Goal: Navigation & Orientation: Find specific page/section

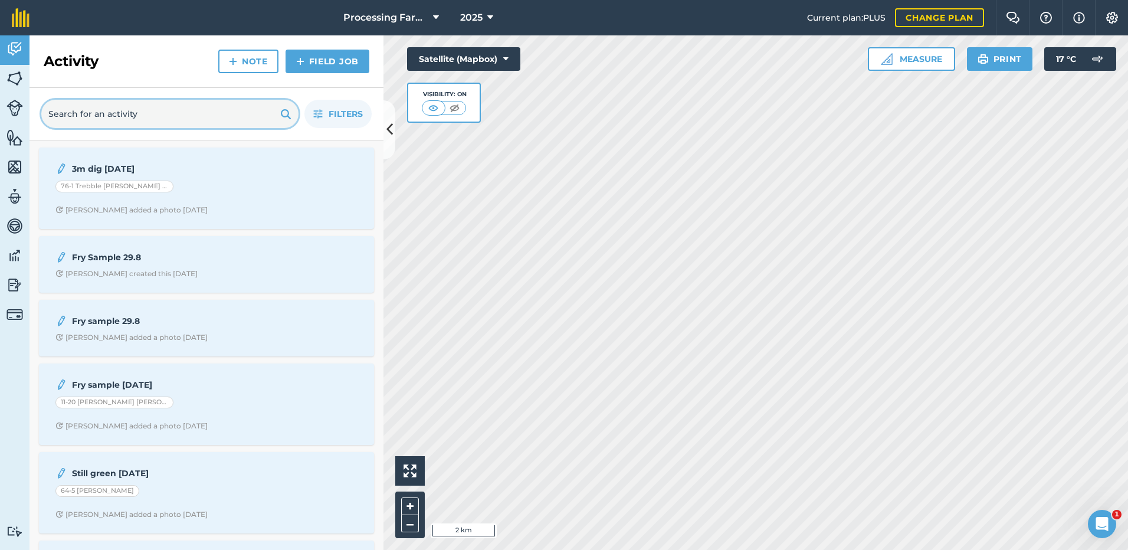
click at [65, 115] on input "text" at bounding box center [169, 114] width 257 height 28
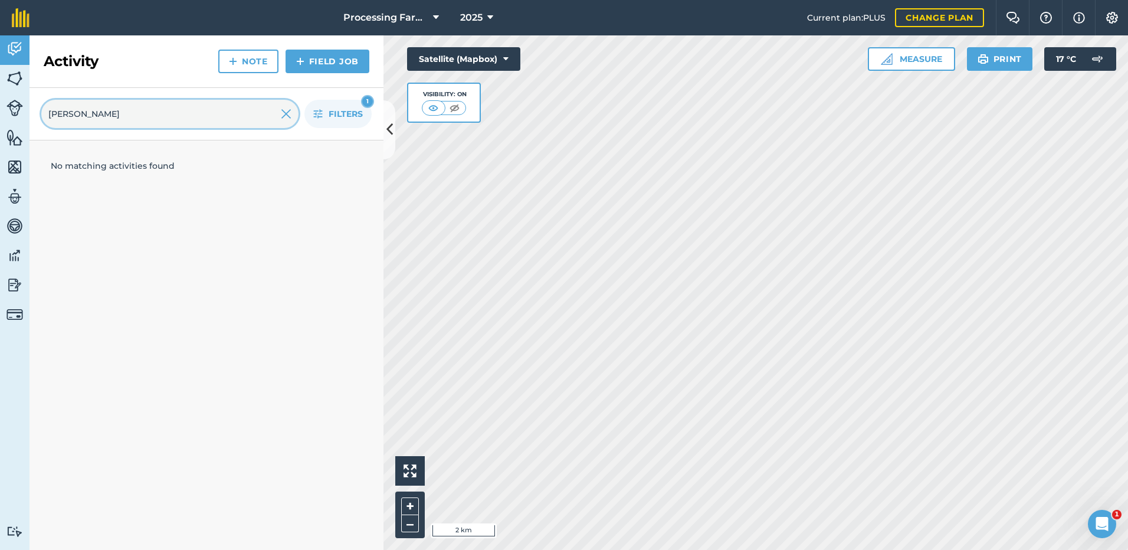
type input "[PERSON_NAME]"
click at [19, 82] on img at bounding box center [14, 79] width 17 height 18
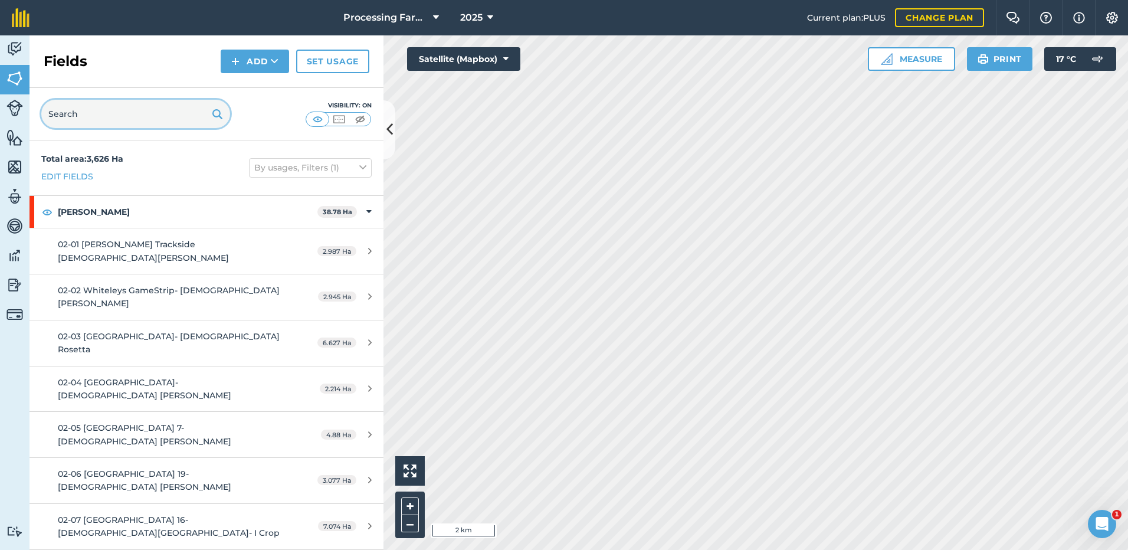
click at [64, 116] on input "text" at bounding box center [135, 114] width 189 height 28
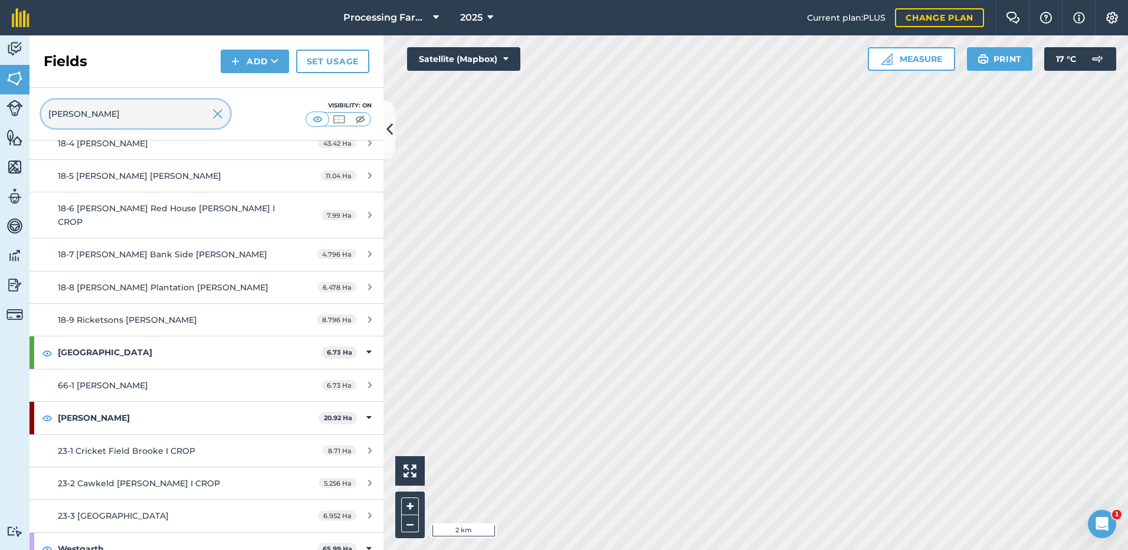
scroll to position [3775, 0]
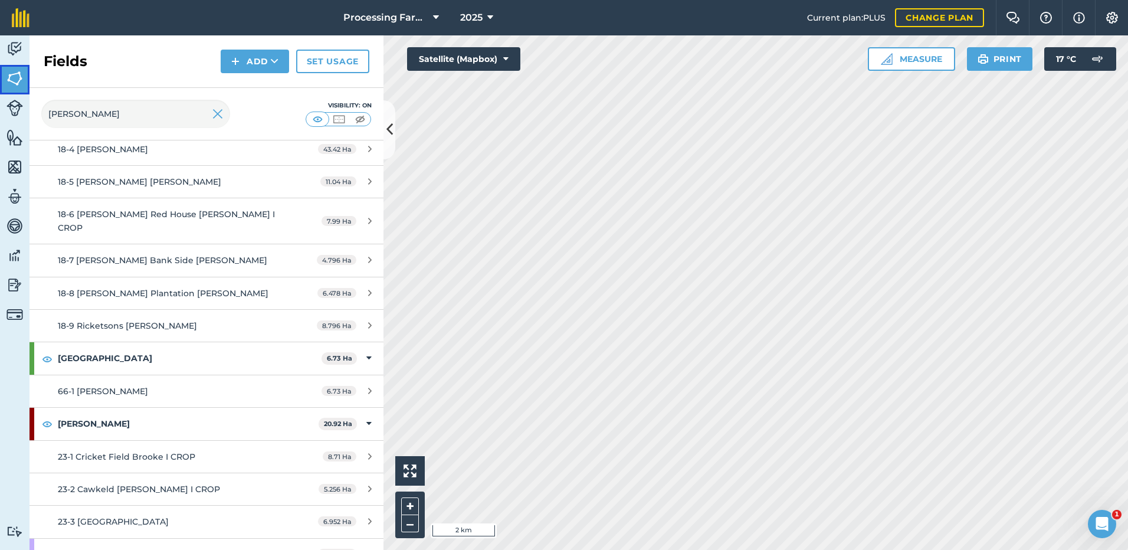
click at [19, 76] on img at bounding box center [14, 79] width 17 height 18
click at [86, 118] on input "[PERSON_NAME]" at bounding box center [135, 114] width 189 height 28
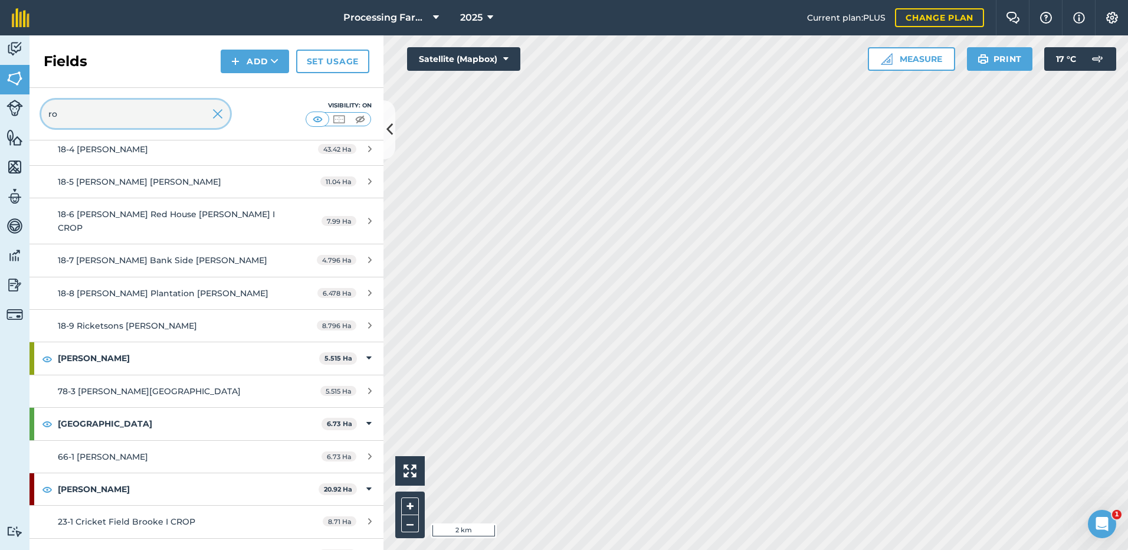
type input "r"
type input "[PERSON_NAME]"
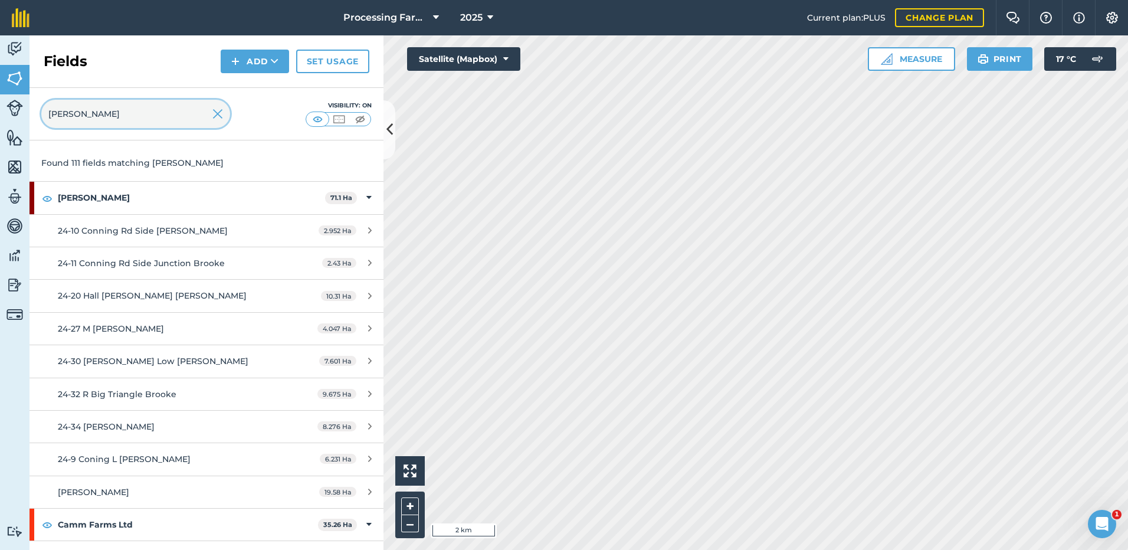
scroll to position [0, 0]
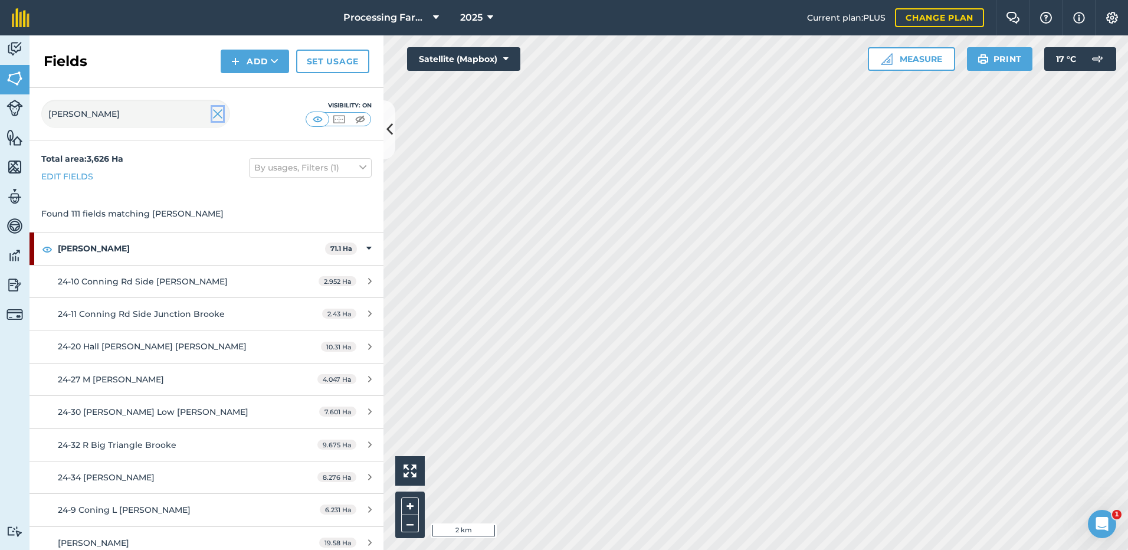
click at [216, 118] on img at bounding box center [217, 114] width 11 height 14
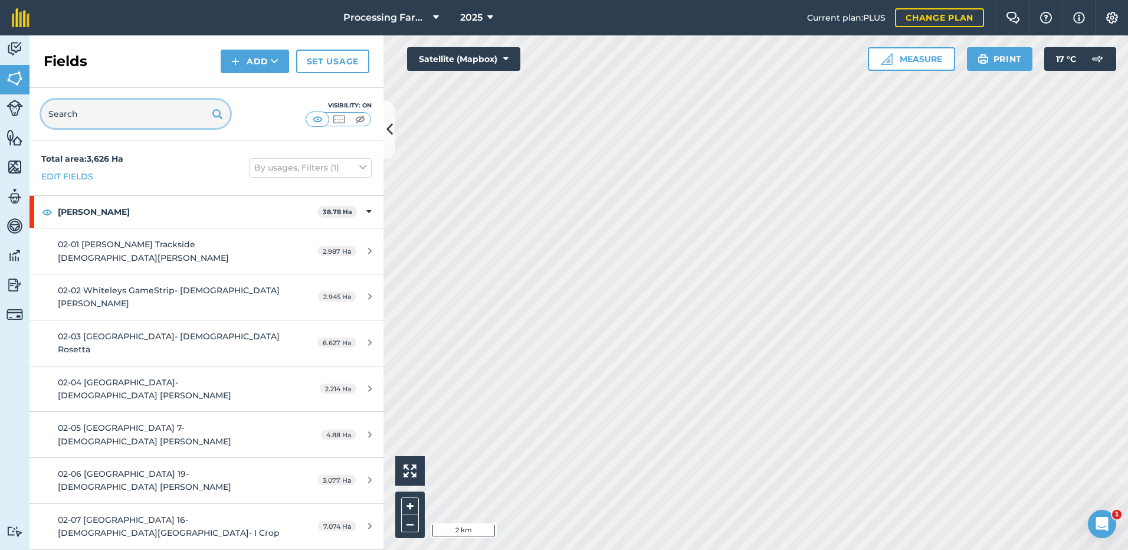
click at [84, 113] on input "text" at bounding box center [135, 114] width 189 height 28
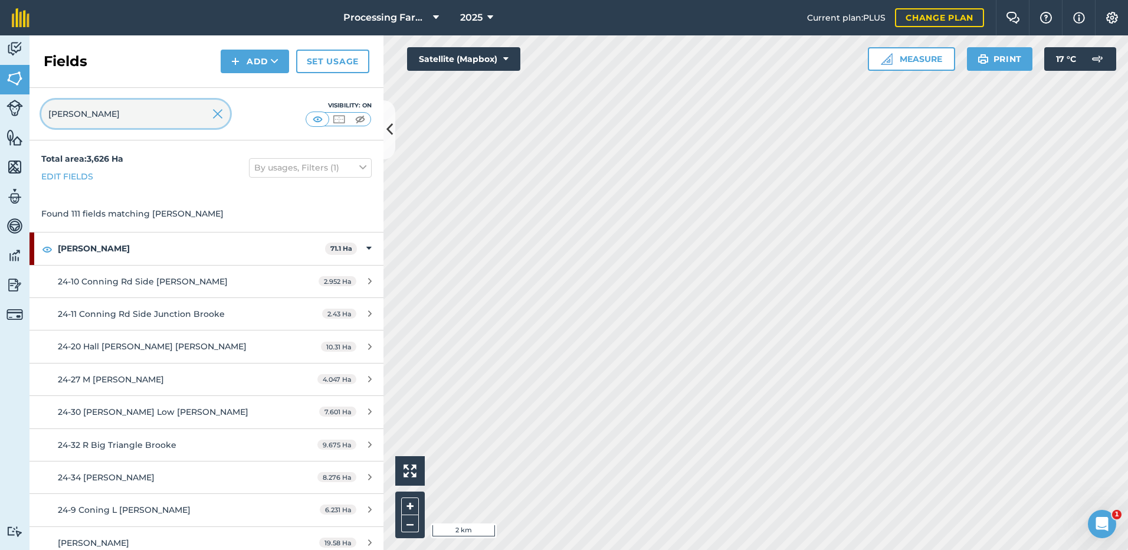
type input "[PERSON_NAME]"
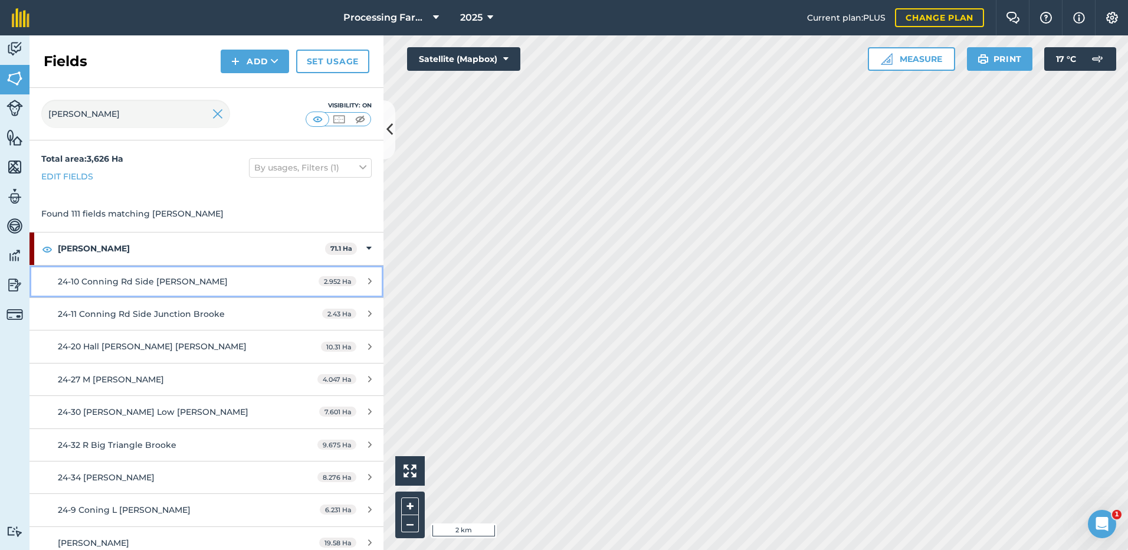
click link "24-10 Conning Rd Side Brooke 2.952 Ha" at bounding box center [206, 281] width 354 height 32
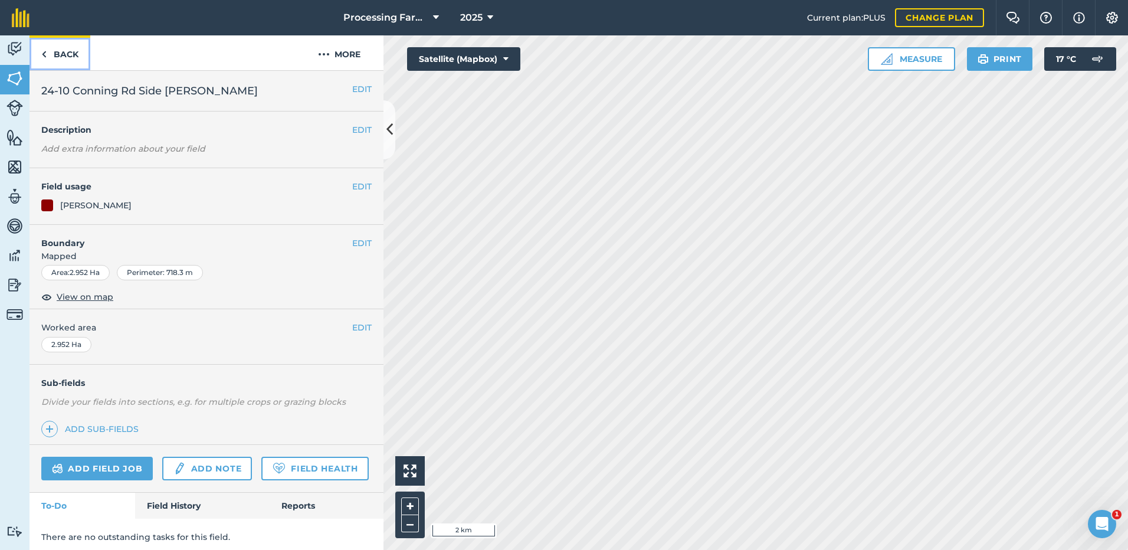
click at [54, 58] on link "Back" at bounding box center [59, 52] width 61 height 35
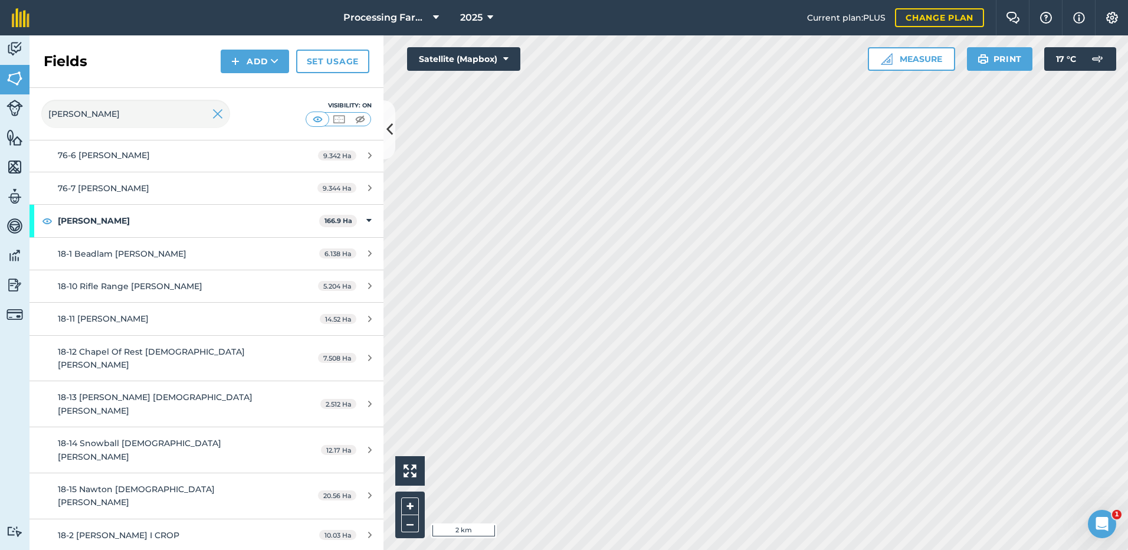
scroll to position [3303, 0]
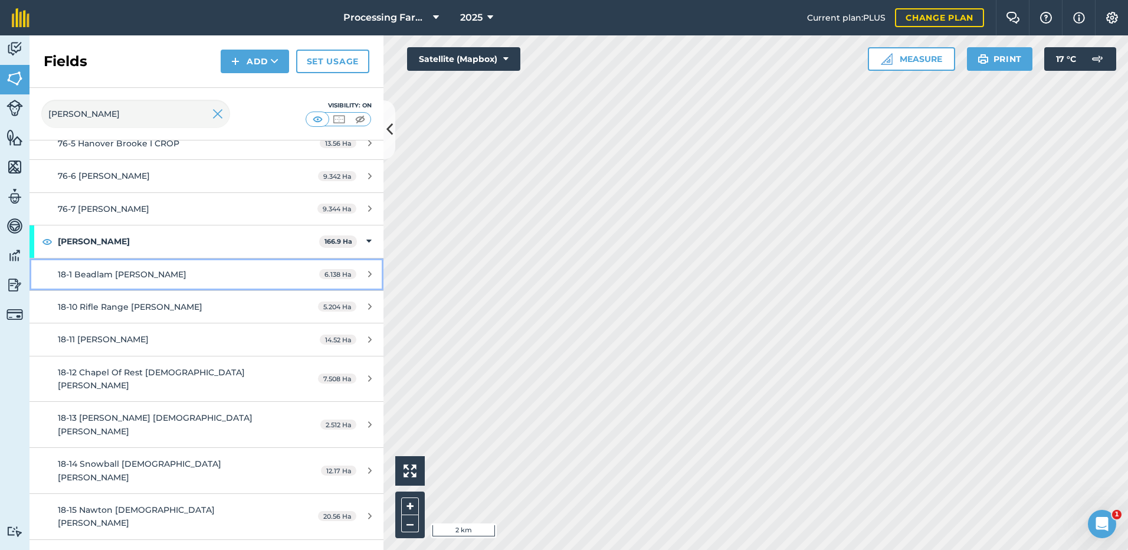
click at [93, 269] on span "18-1 Beadlam [PERSON_NAME]" at bounding box center [122, 274] width 129 height 11
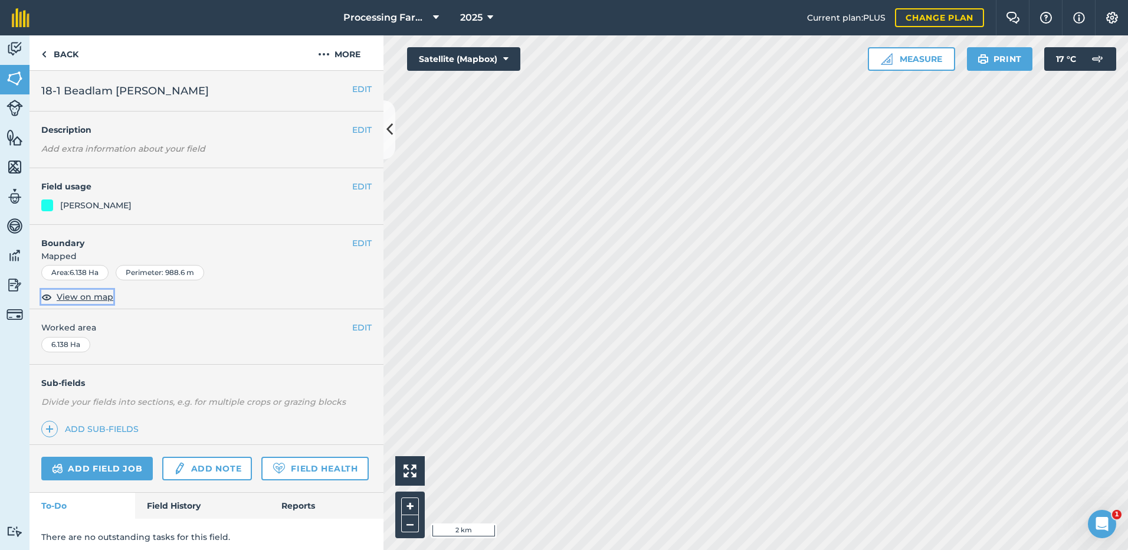
click at [69, 295] on span "View on map" at bounding box center [85, 296] width 57 height 13
click at [60, 57] on link "Back" at bounding box center [59, 52] width 61 height 35
click at [45, 54] on img at bounding box center [43, 54] width 5 height 14
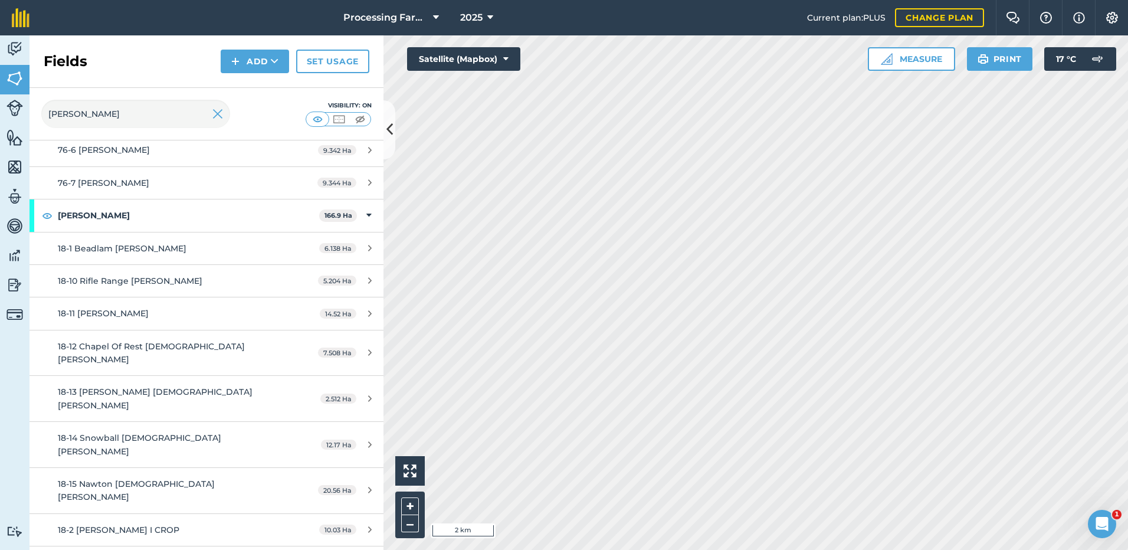
scroll to position [3335, 0]
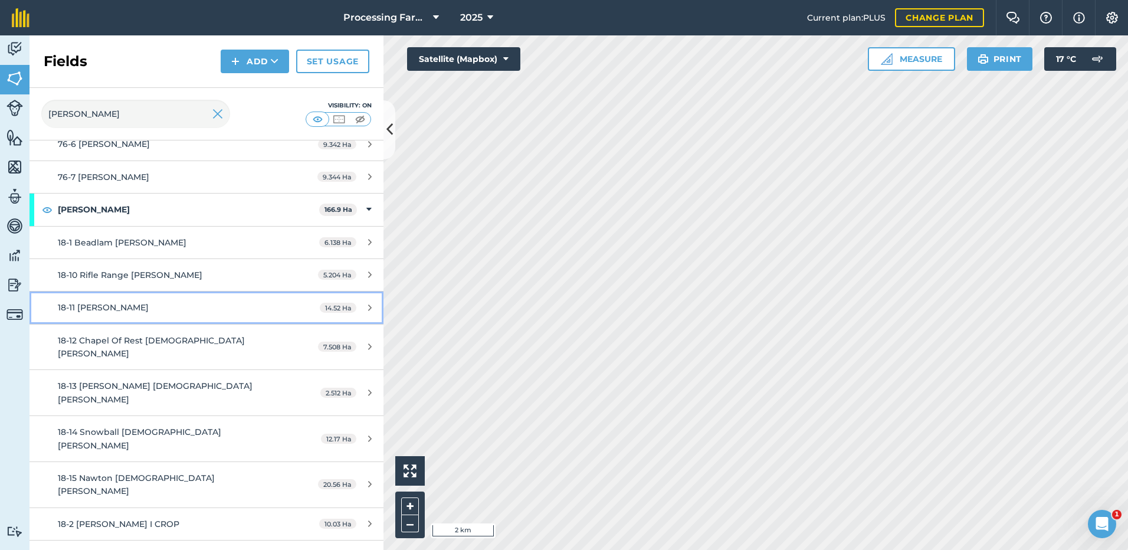
click at [98, 302] on span "18-11 [PERSON_NAME]" at bounding box center [103, 307] width 91 height 11
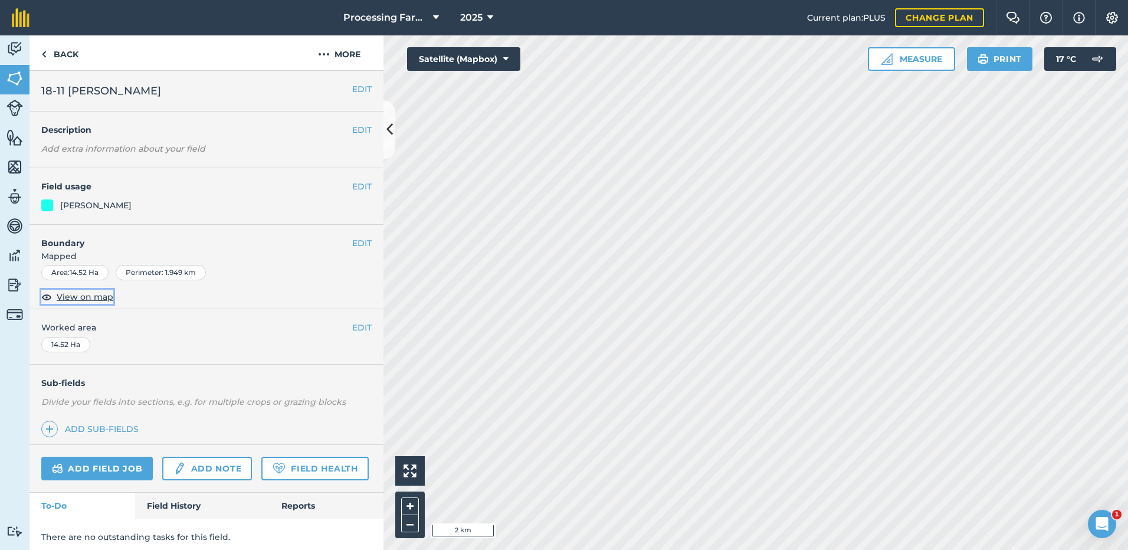
click at [81, 293] on span "View on map" at bounding box center [85, 296] width 57 height 13
click at [45, 50] on img at bounding box center [43, 54] width 5 height 14
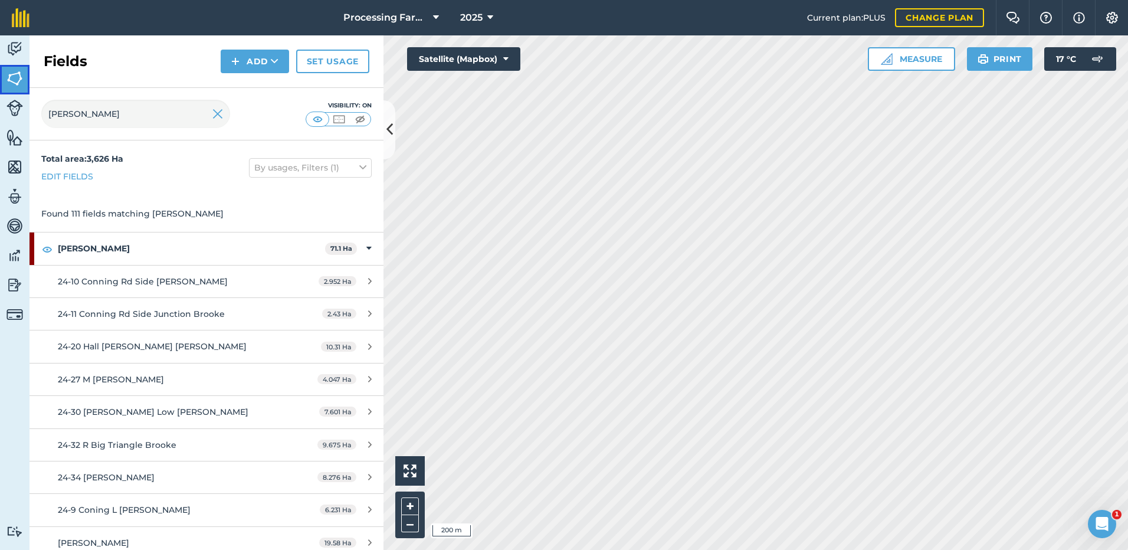
click at [11, 83] on img at bounding box center [14, 79] width 17 height 18
click at [17, 107] on img at bounding box center [14, 108] width 17 height 17
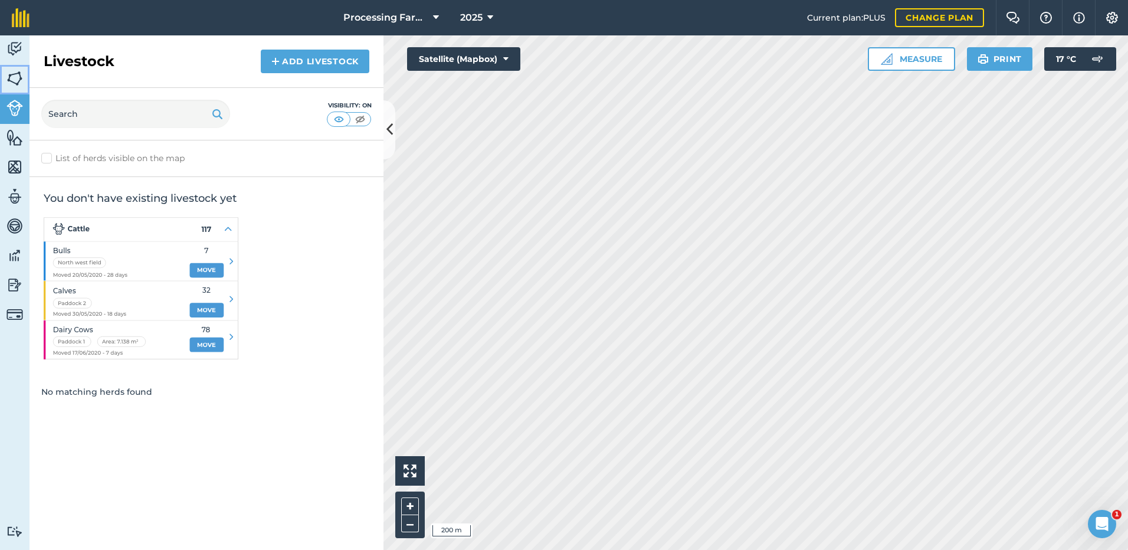
click at [15, 80] on img at bounding box center [14, 79] width 17 height 18
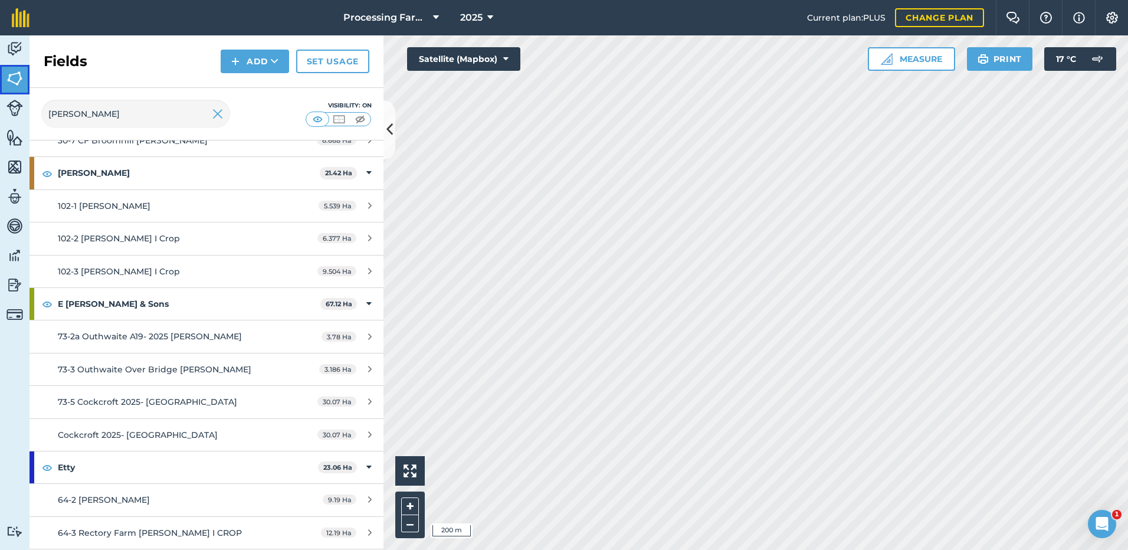
scroll to position [1062, 0]
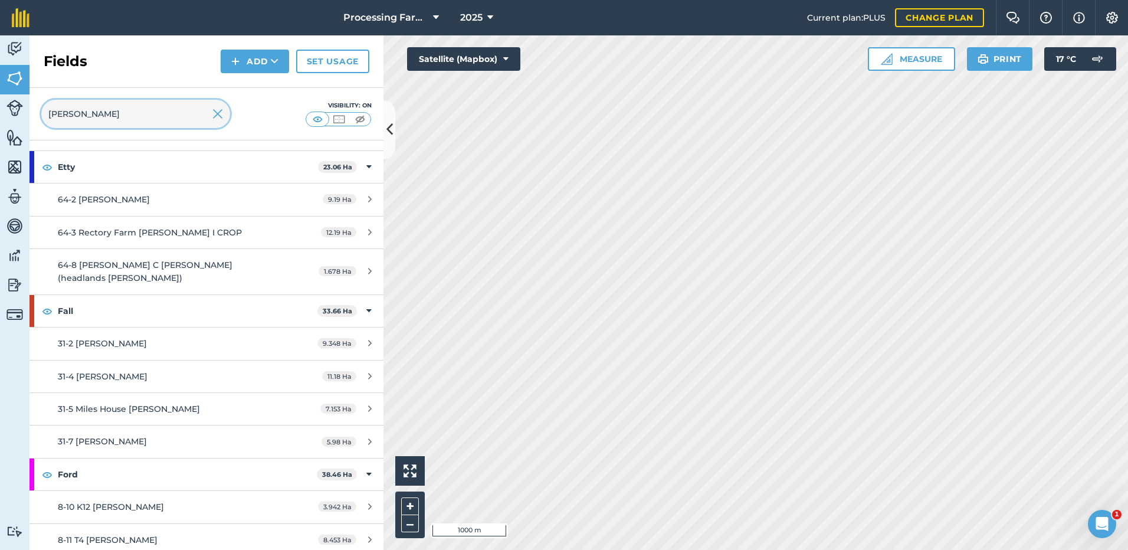
click at [97, 111] on input "[PERSON_NAME]" at bounding box center [135, 114] width 189 height 28
drag, startPoint x: 96, startPoint y: 114, endPoint x: 24, endPoint y: 122, distance: 72.4
click at [24, 122] on div "Activity Fields Livestock Features Maps Team Vehicles Data Reporting Billing Tu…" at bounding box center [564, 292] width 1128 height 514
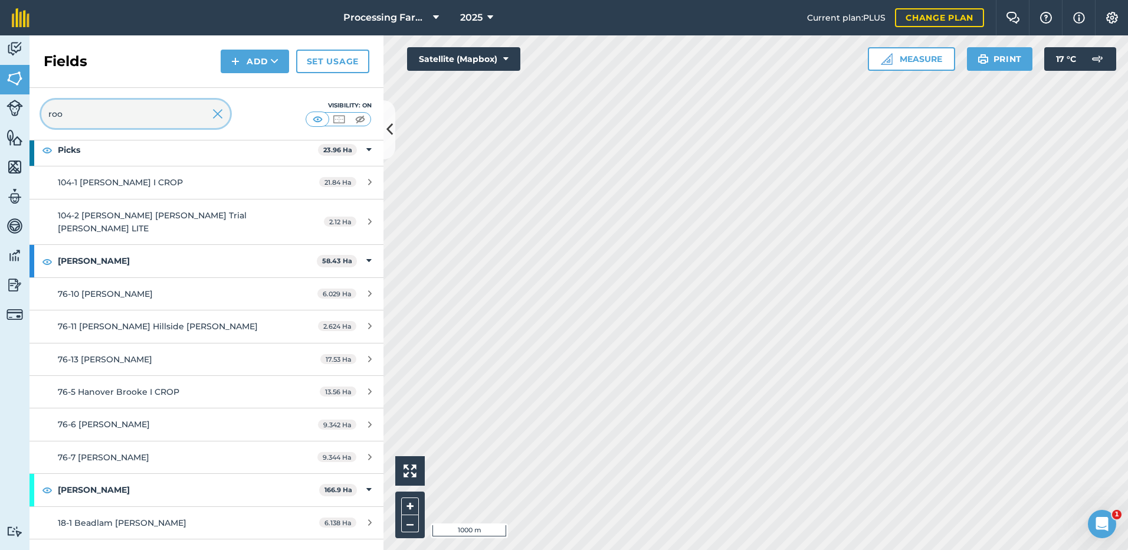
scroll to position [3067, 0]
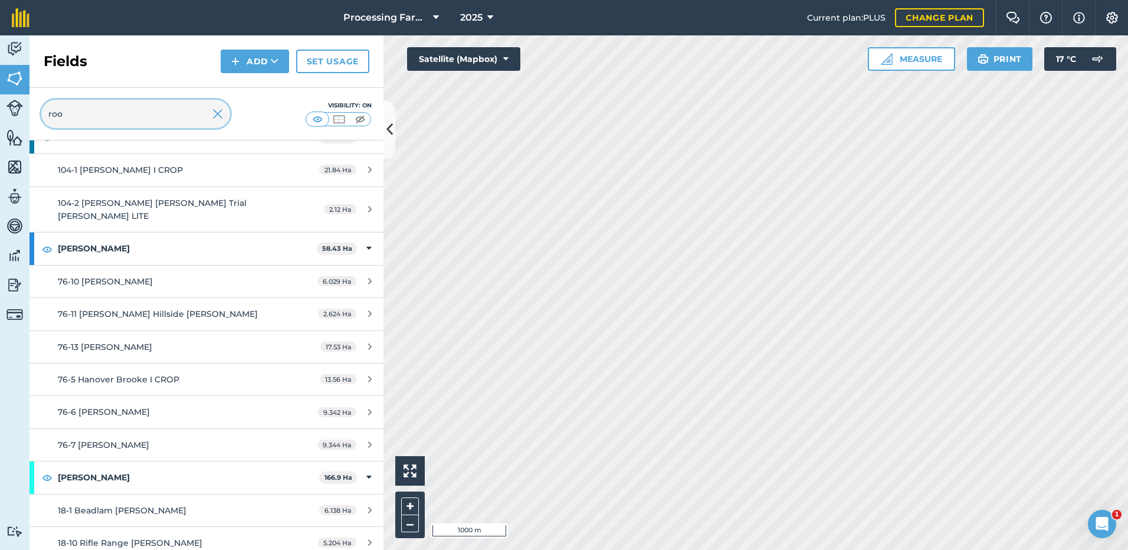
type input "roo"
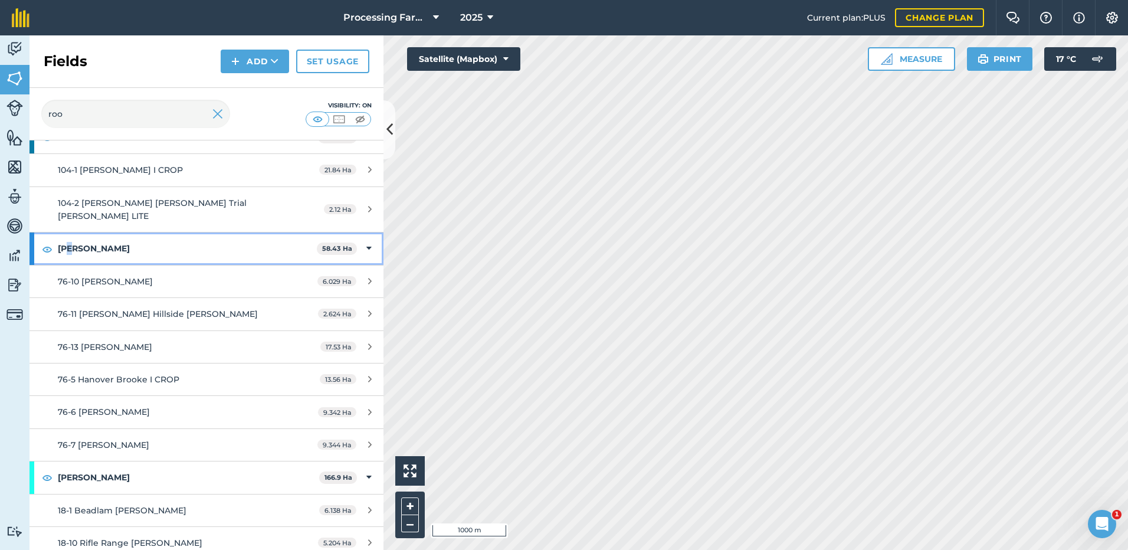
click at [73, 232] on strong "[PERSON_NAME]" at bounding box center [187, 248] width 259 height 32
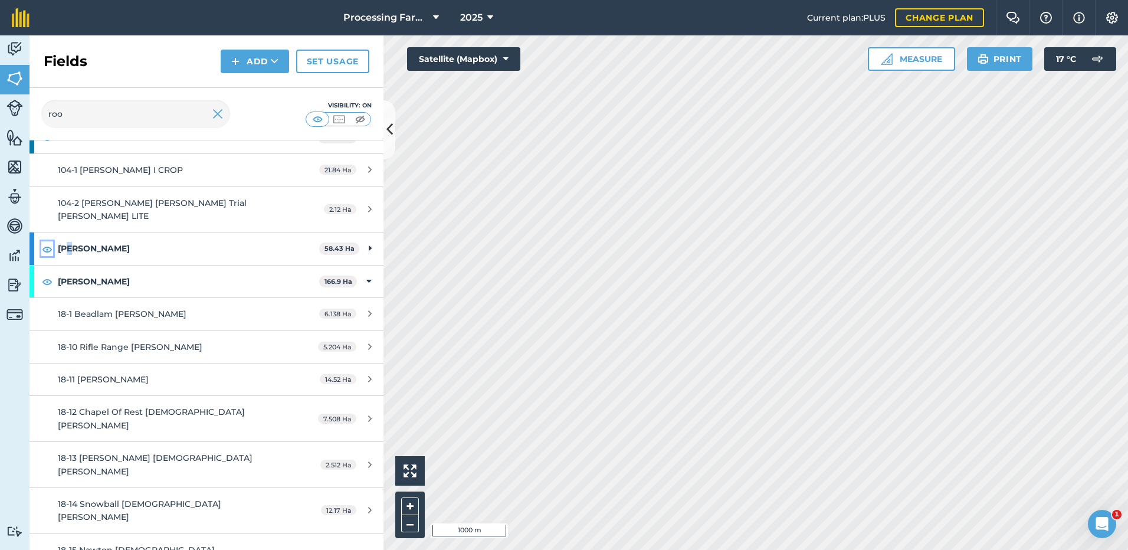
drag, startPoint x: 74, startPoint y: 223, endPoint x: 49, endPoint y: 222, distance: 24.8
click at [48, 242] on img at bounding box center [47, 249] width 11 height 14
click at [50, 242] on img at bounding box center [47, 249] width 11 height 14
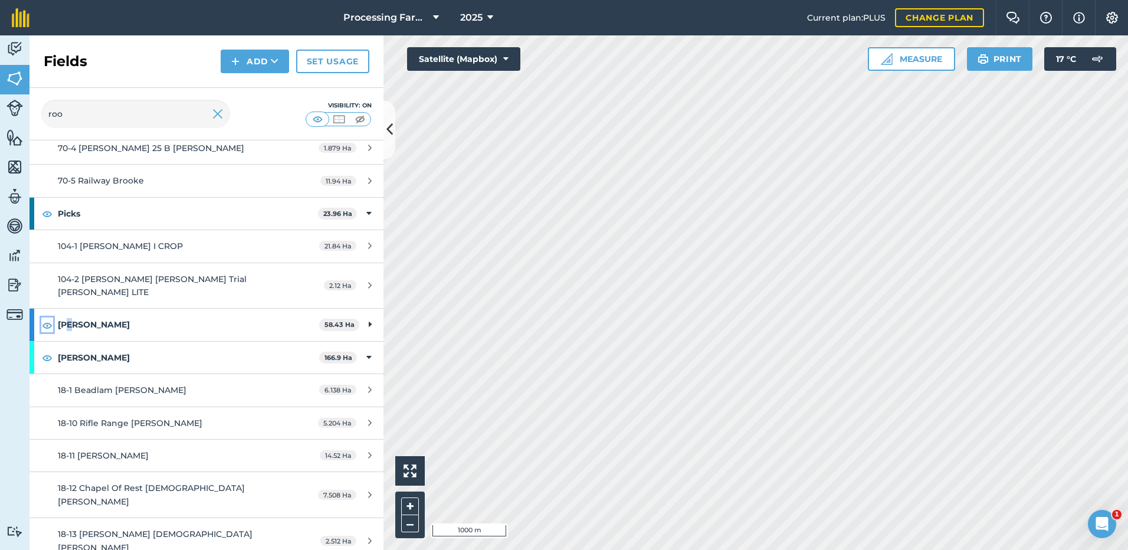
scroll to position [2890, 0]
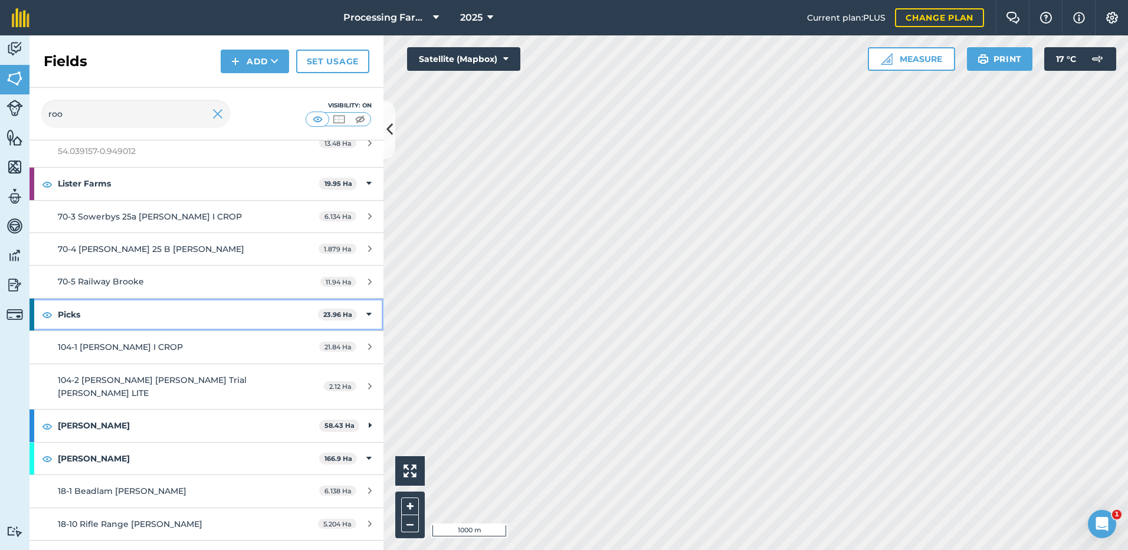
drag, startPoint x: 67, startPoint y: 287, endPoint x: 68, endPoint y: 281, distance: 6.6
click at [68, 298] on strong "Picks" at bounding box center [188, 314] width 260 height 32
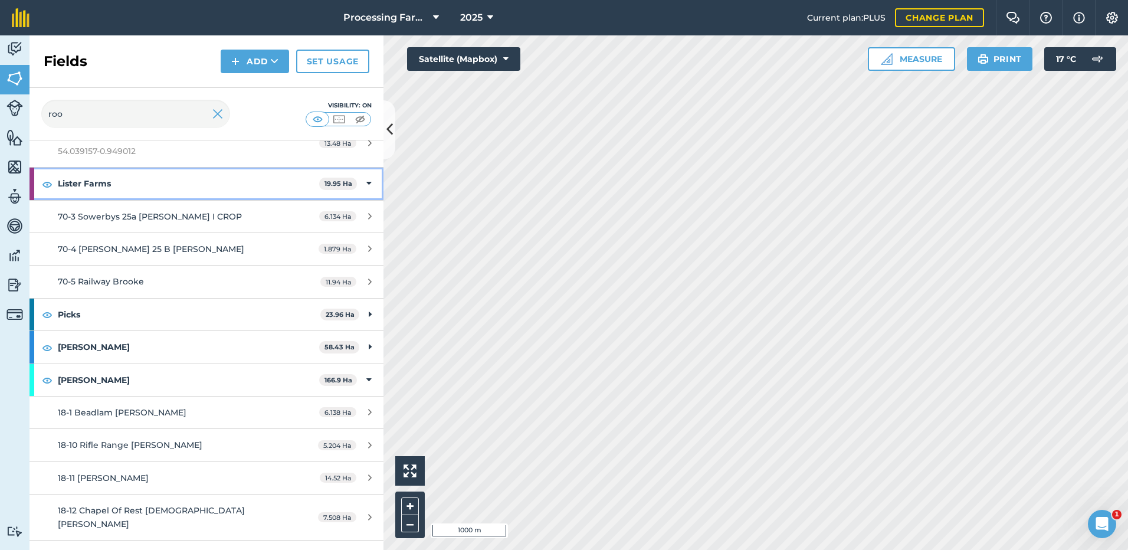
click at [87, 168] on strong "Lister Farms" at bounding box center [188, 184] width 261 height 32
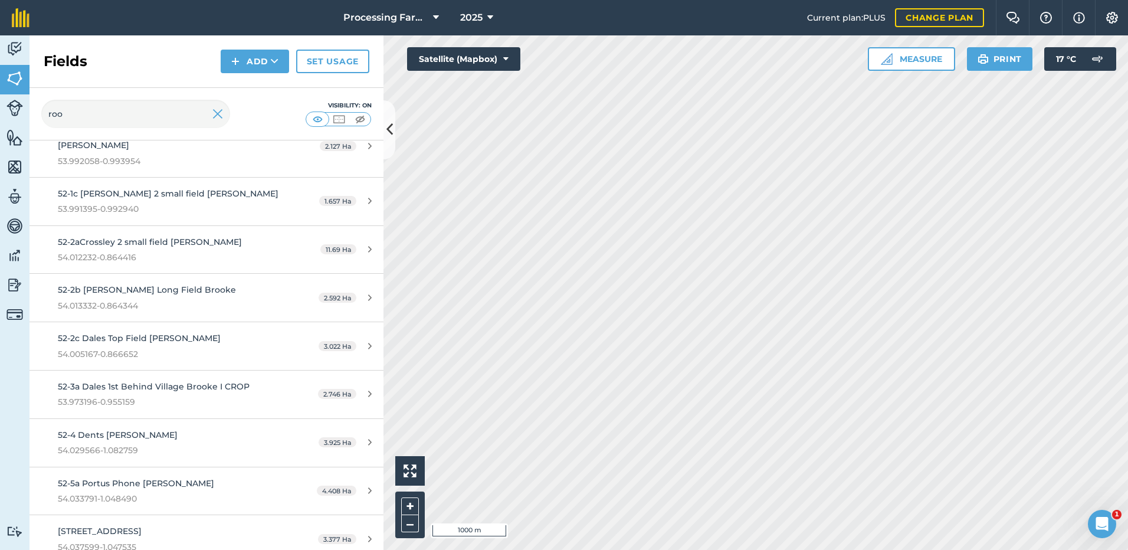
scroll to position [2123, 0]
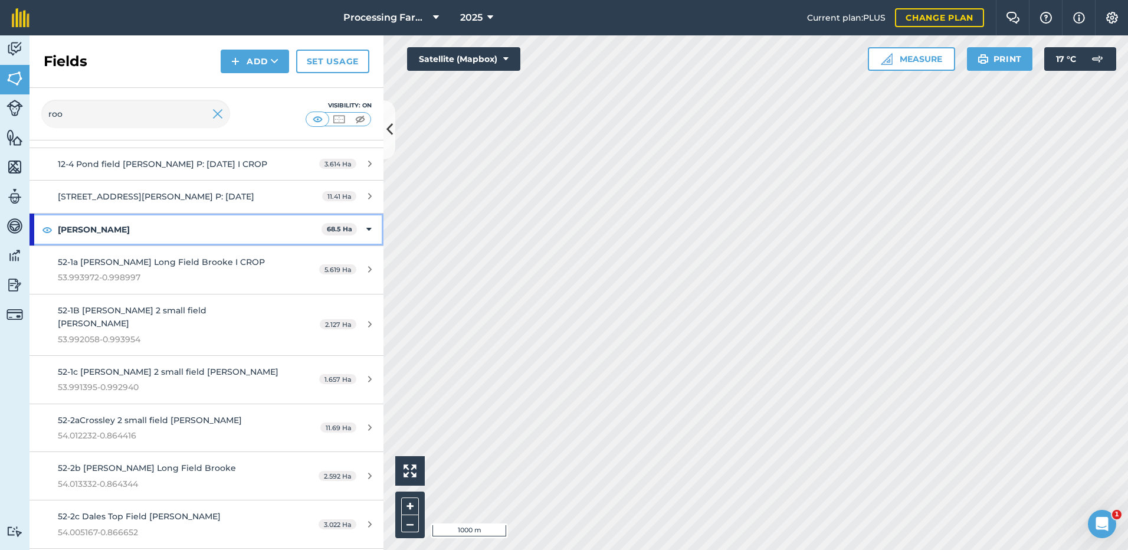
click at [100, 214] on strong "[PERSON_NAME]" at bounding box center [190, 230] width 264 height 32
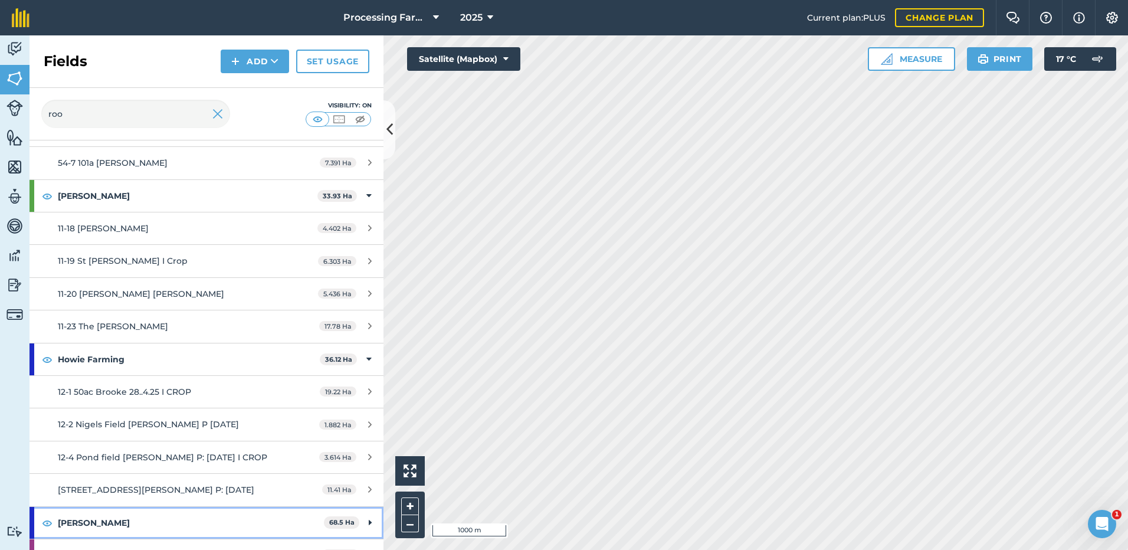
scroll to position [1828, 0]
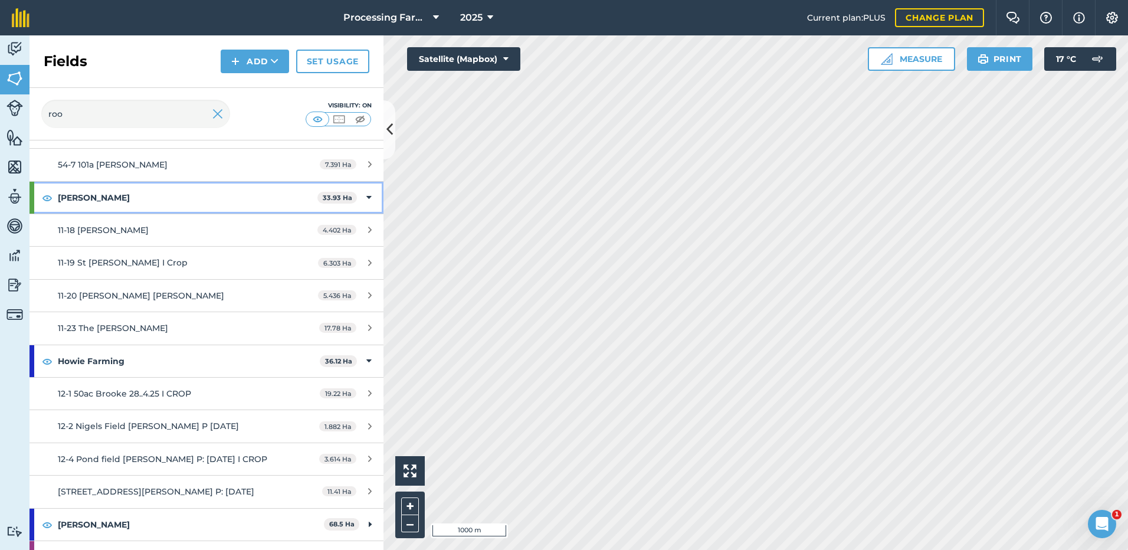
drag, startPoint x: 93, startPoint y: 182, endPoint x: 97, endPoint y: 211, distance: 29.9
click at [94, 182] on strong "[PERSON_NAME]" at bounding box center [188, 198] width 260 height 32
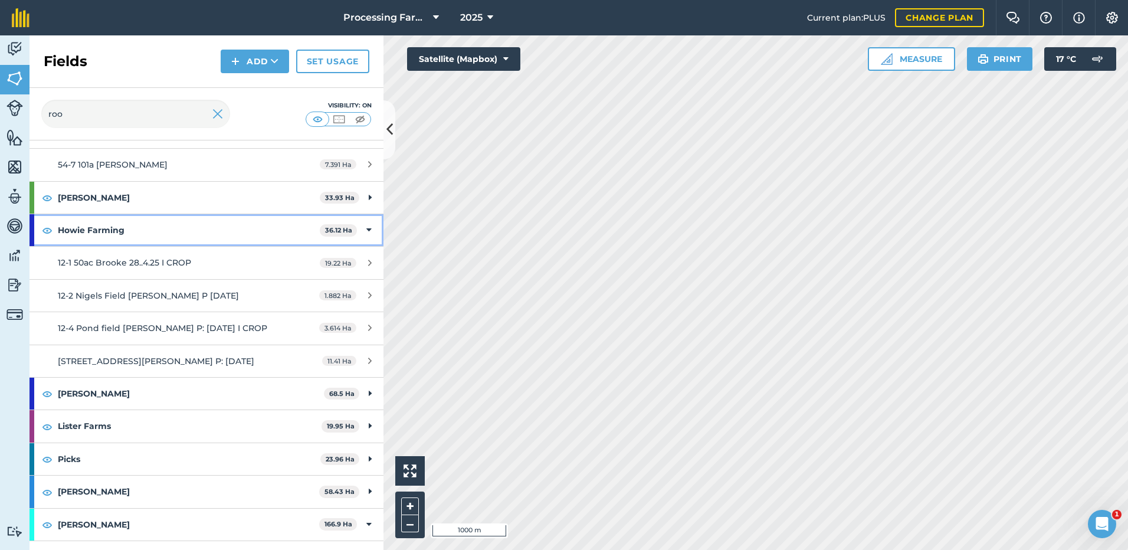
click at [97, 214] on strong "Howie Farming" at bounding box center [189, 230] width 262 height 32
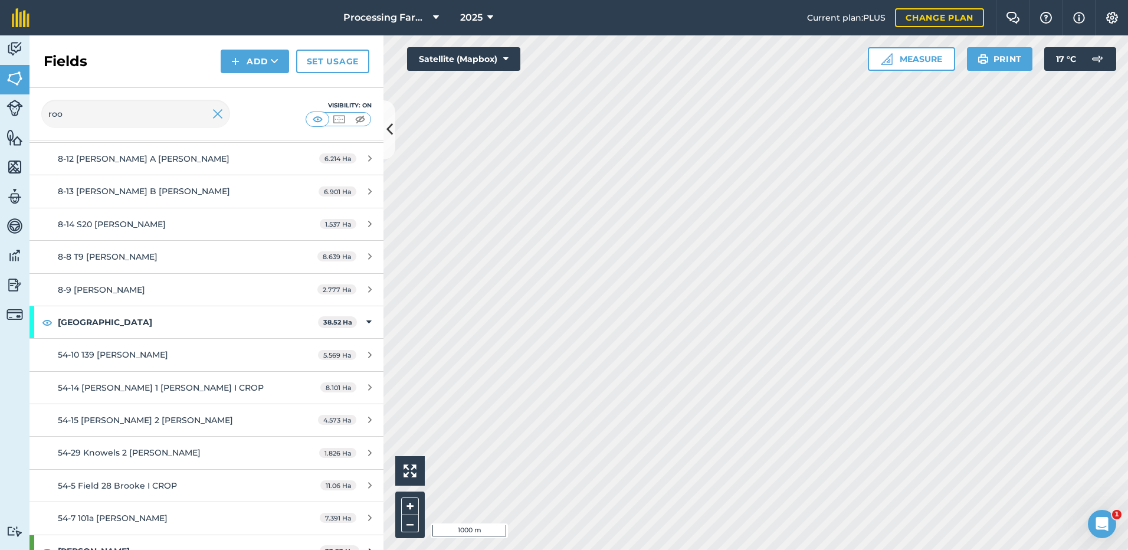
scroll to position [1474, 0]
click at [93, 308] on strong "[GEOGRAPHIC_DATA]" at bounding box center [188, 323] width 260 height 32
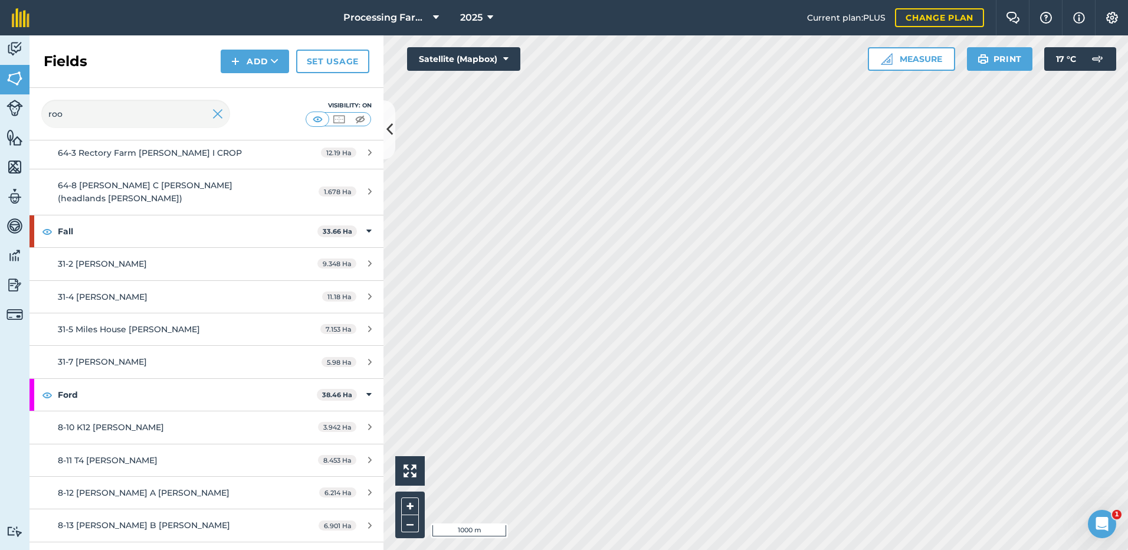
scroll to position [1121, 0]
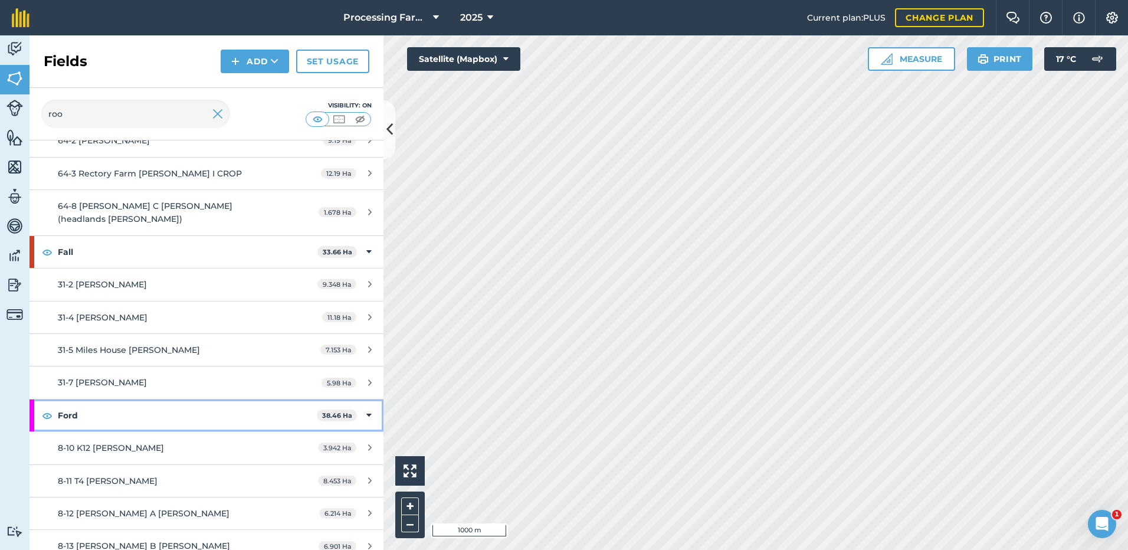
click at [68, 399] on strong "Ford" at bounding box center [187, 415] width 259 height 32
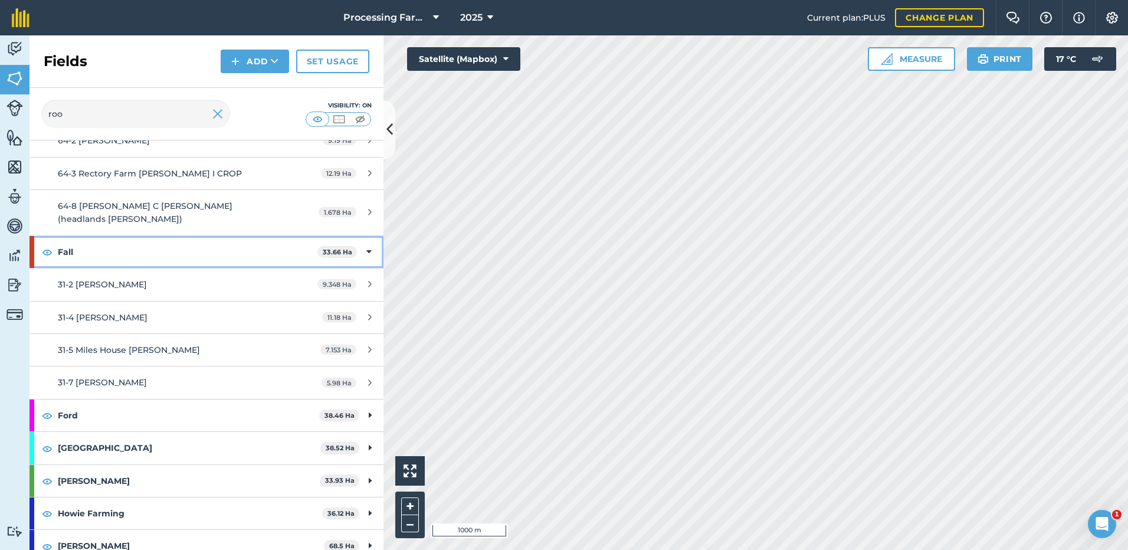
click at [72, 237] on strong "Fall" at bounding box center [188, 252] width 260 height 32
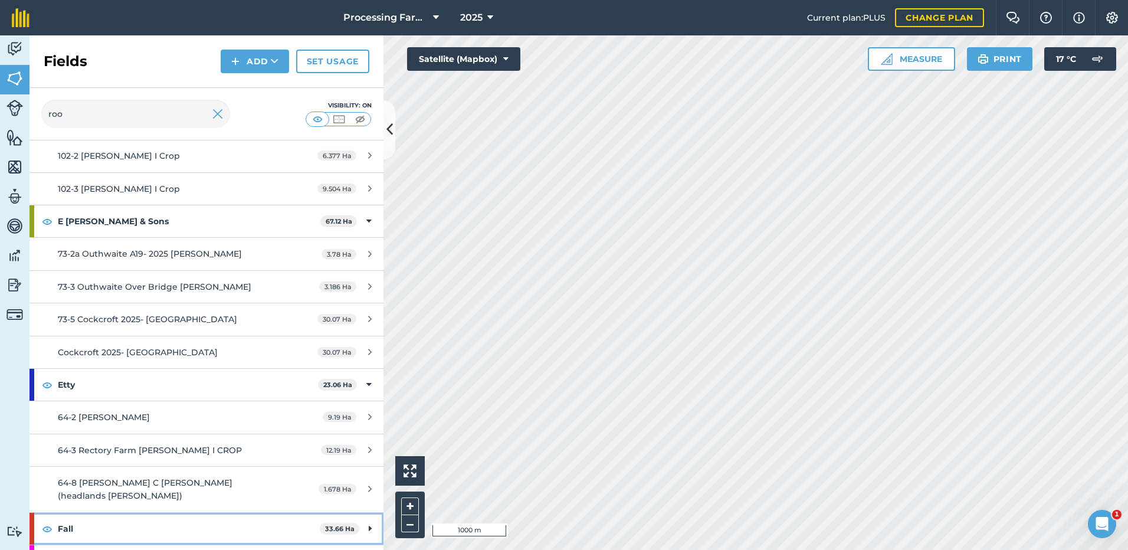
scroll to position [826, 0]
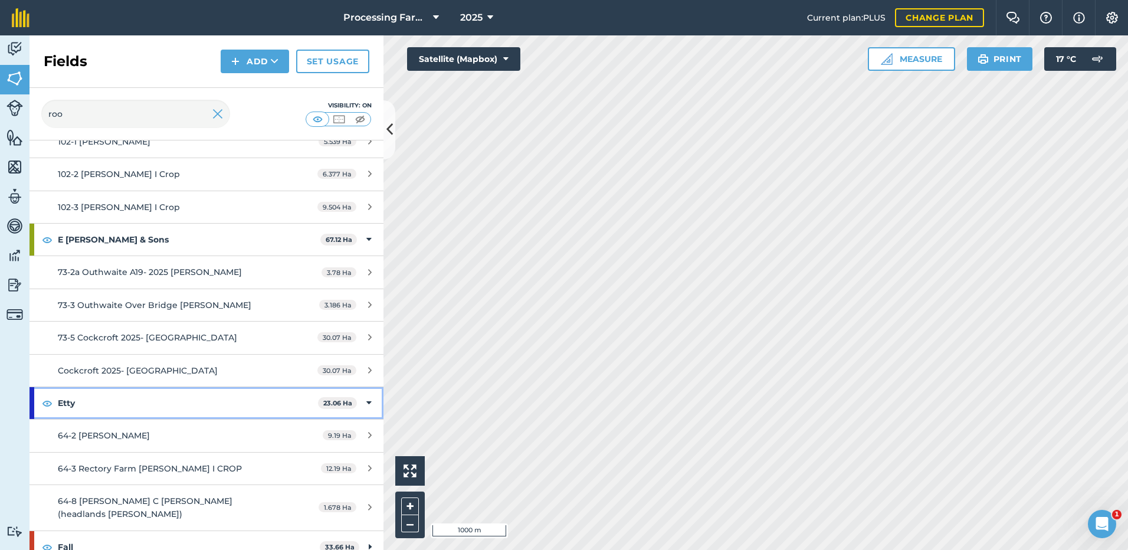
drag, startPoint x: 68, startPoint y: 405, endPoint x: 74, endPoint y: 392, distance: 14.8
click at [70, 400] on strong "Etty" at bounding box center [188, 403] width 260 height 32
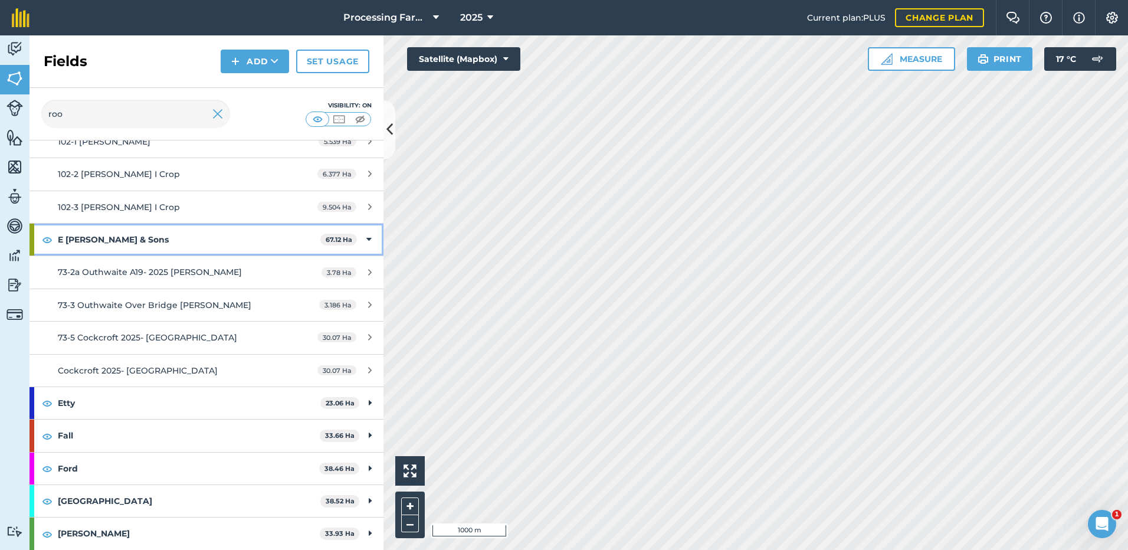
drag, startPoint x: 74, startPoint y: 392, endPoint x: 88, endPoint y: 239, distance: 153.5
click at [86, 232] on strong "E [PERSON_NAME] & Sons" at bounding box center [189, 240] width 262 height 32
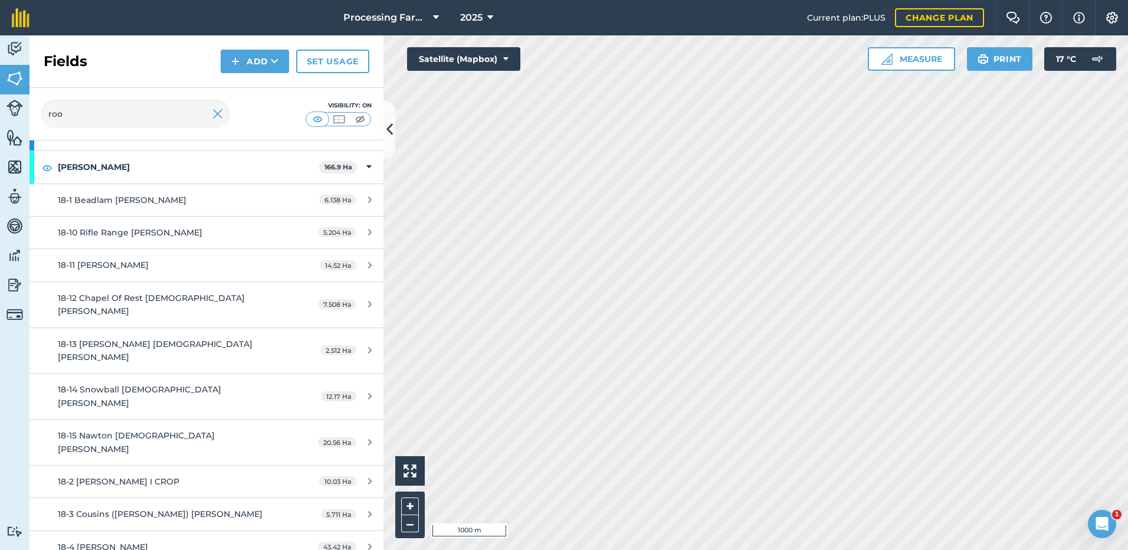
scroll to position [1239, 0]
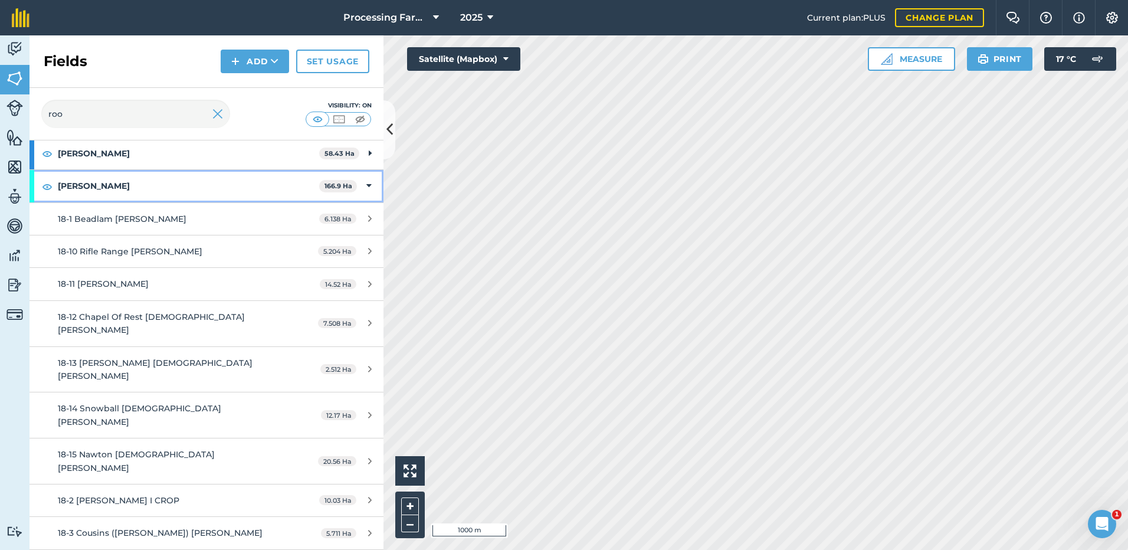
click at [76, 186] on strong "[PERSON_NAME]" at bounding box center [188, 186] width 261 height 32
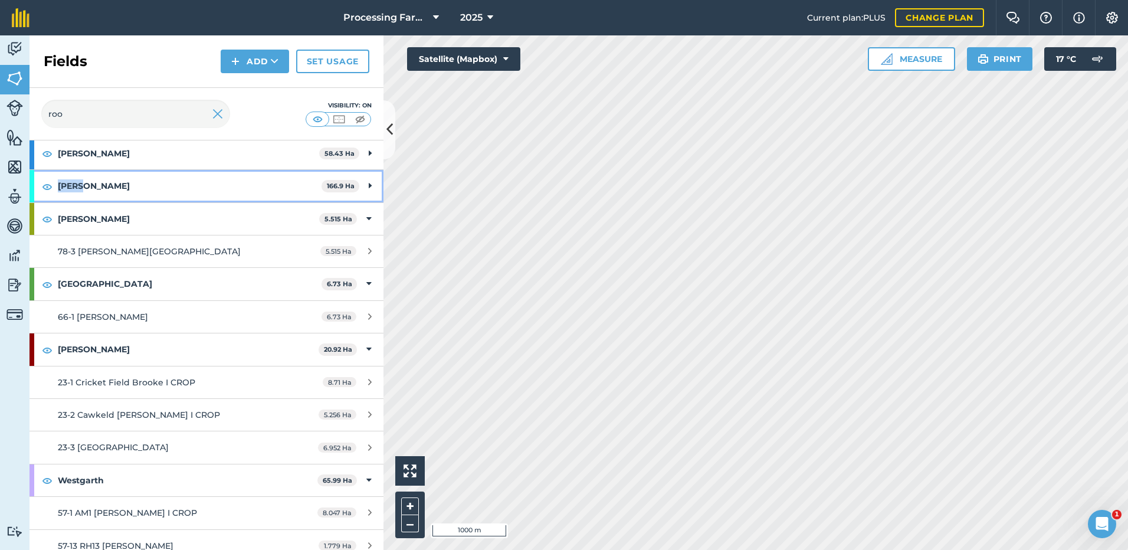
click at [77, 186] on strong "[PERSON_NAME]" at bounding box center [190, 186] width 264 height 32
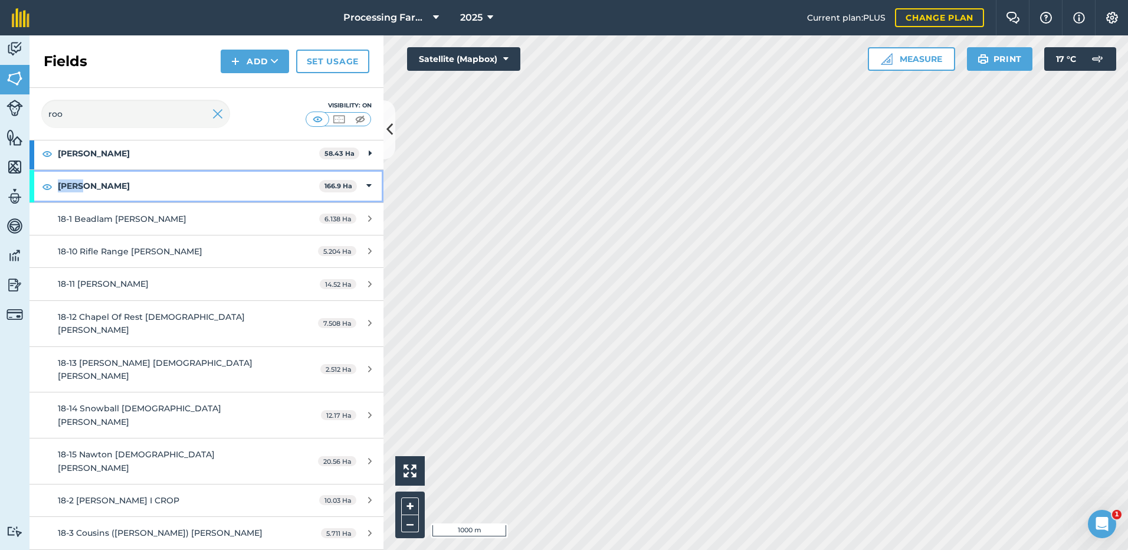
click at [79, 186] on strong "[PERSON_NAME]" at bounding box center [188, 186] width 261 height 32
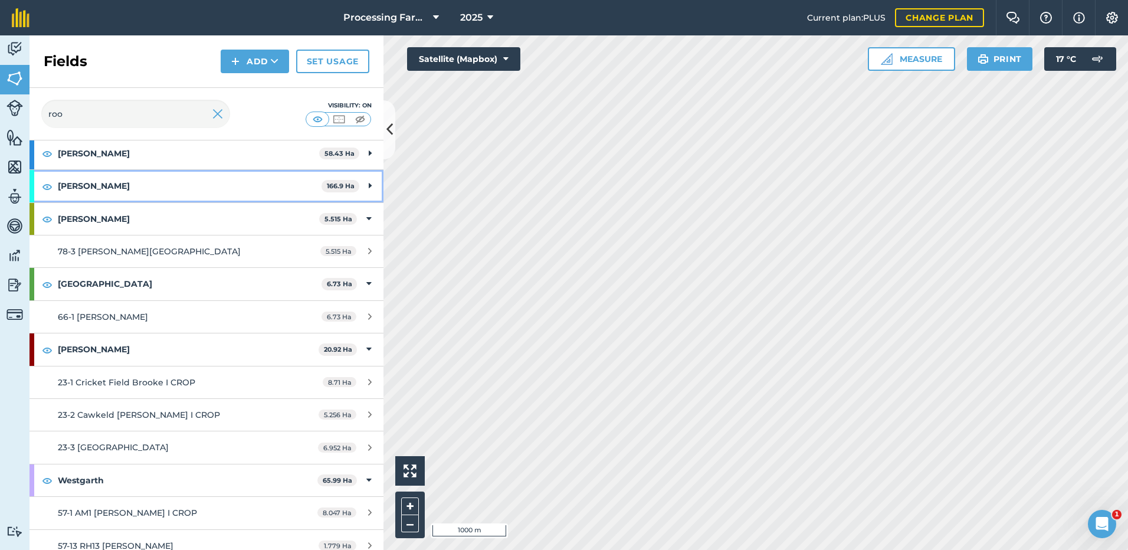
click at [80, 186] on strong "[PERSON_NAME]" at bounding box center [190, 186] width 264 height 32
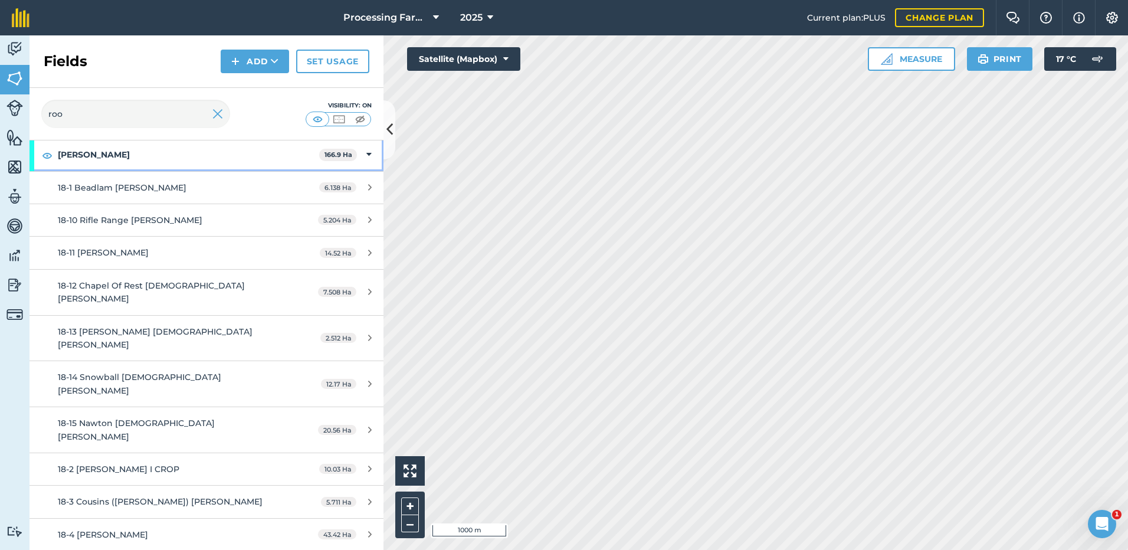
scroll to position [1298, 0]
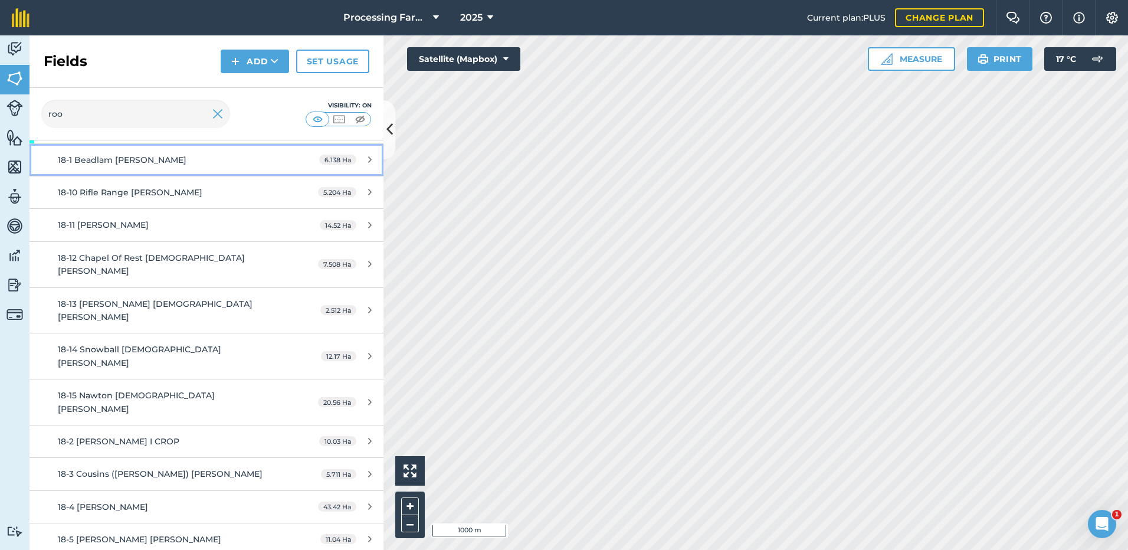
click at [140, 163] on span "18-1 Beadlam [PERSON_NAME]" at bounding box center [122, 160] width 129 height 11
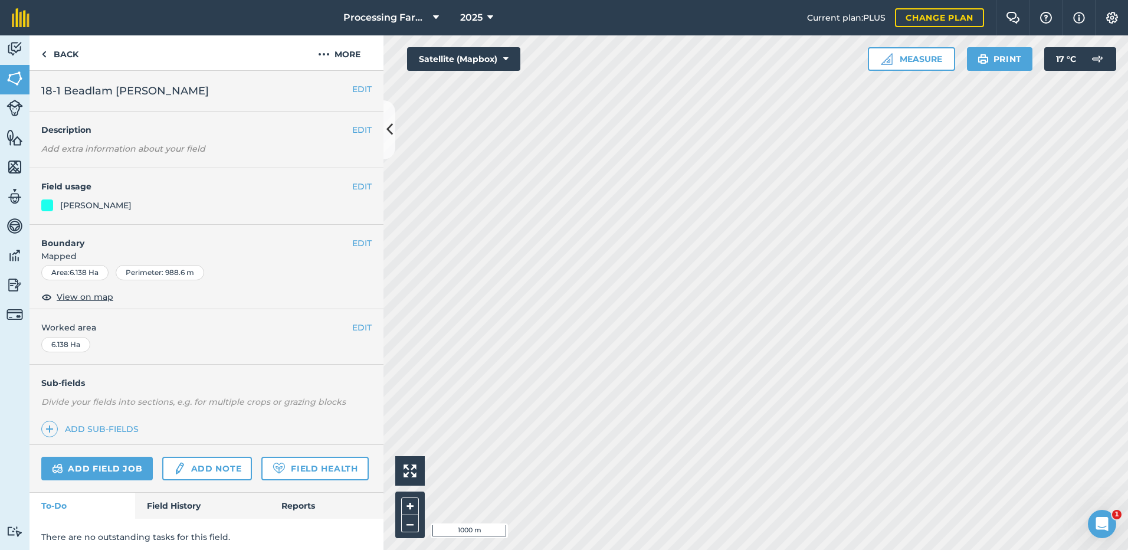
click at [140, 163] on div "EDIT Description Add extra information about your field" at bounding box center [206, 139] width 354 height 57
drag, startPoint x: 95, startPoint y: 296, endPoint x: 96, endPoint y: 225, distance: 71.4
click at [97, 295] on span "View on map" at bounding box center [85, 296] width 57 height 13
click at [72, 54] on link "Back" at bounding box center [59, 52] width 61 height 35
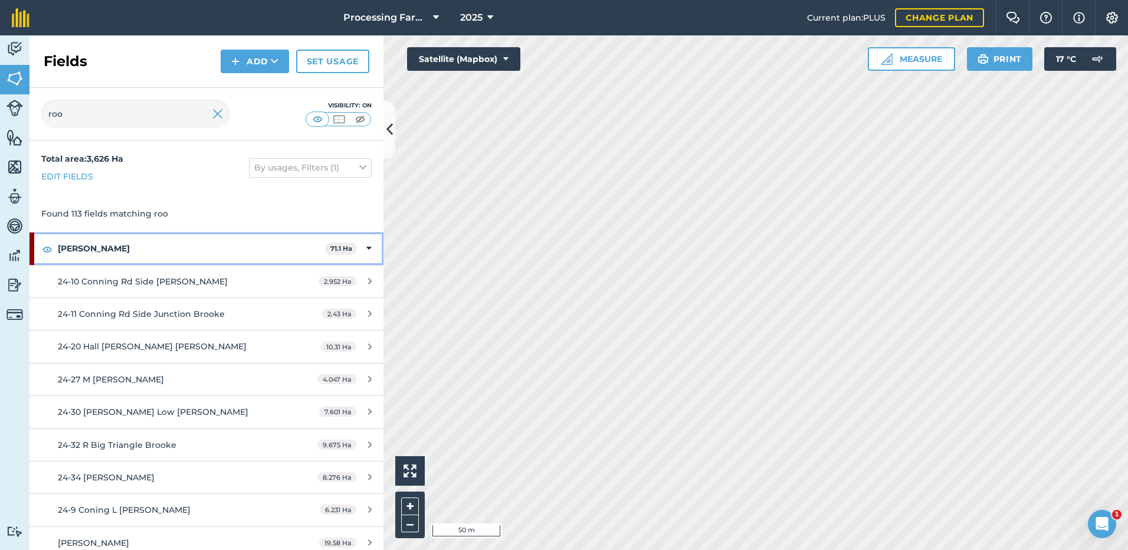
drag, startPoint x: 73, startPoint y: 246, endPoint x: 77, endPoint y: 255, distance: 9.5
click at [73, 246] on strong "[PERSON_NAME]" at bounding box center [191, 248] width 267 height 32
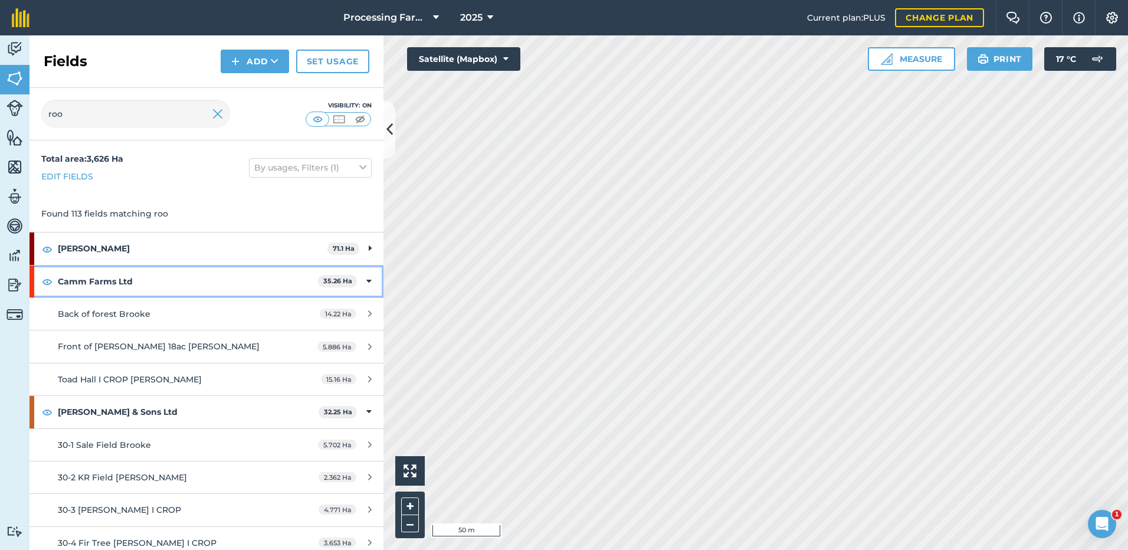
click at [93, 283] on strong "Camm Farms Ltd" at bounding box center [188, 281] width 260 height 32
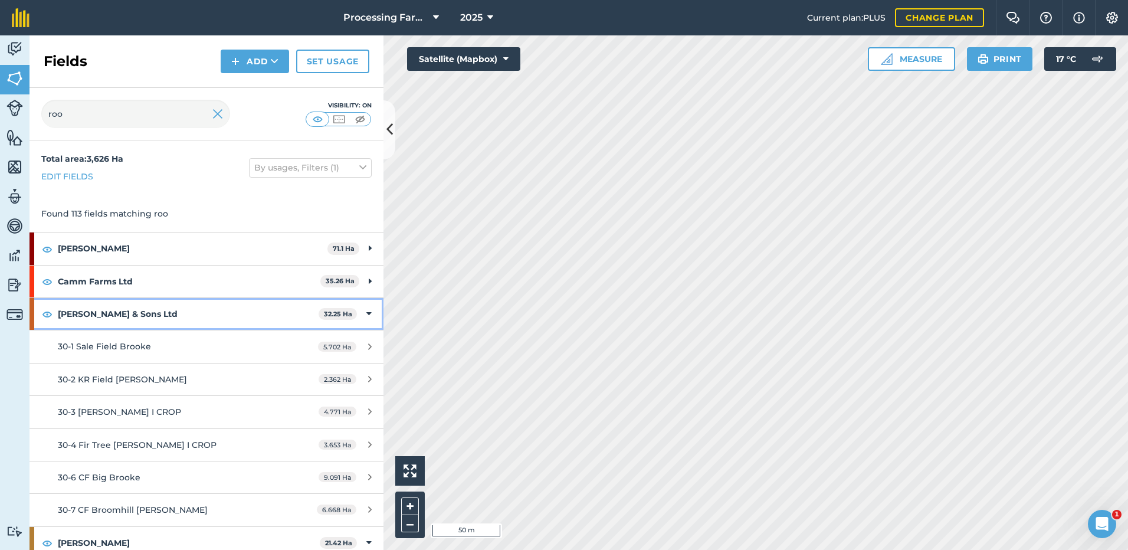
click at [97, 311] on strong "[PERSON_NAME] & Sons Ltd" at bounding box center [188, 314] width 261 height 32
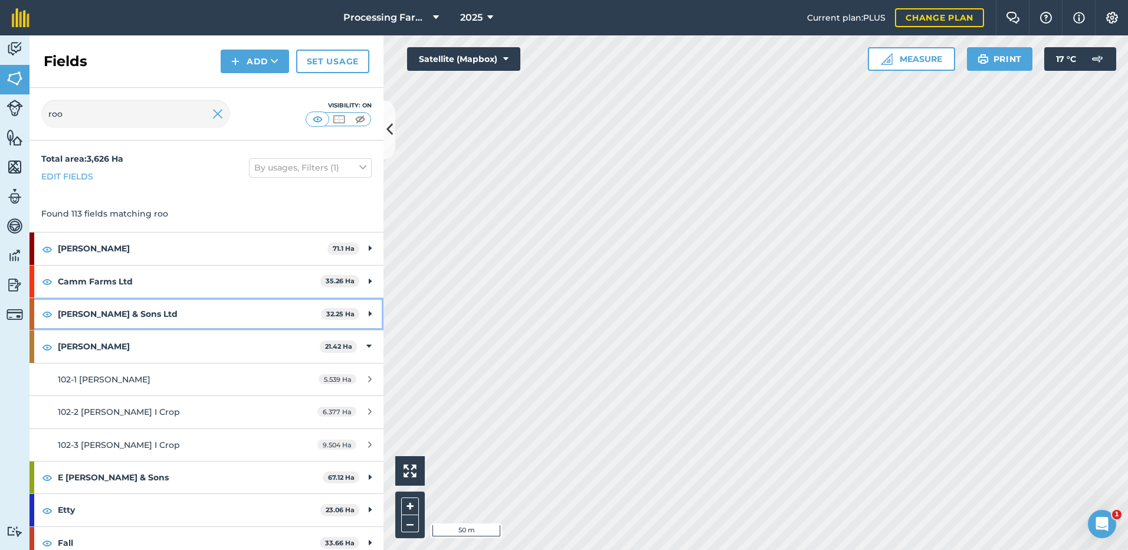
scroll to position [59, 0]
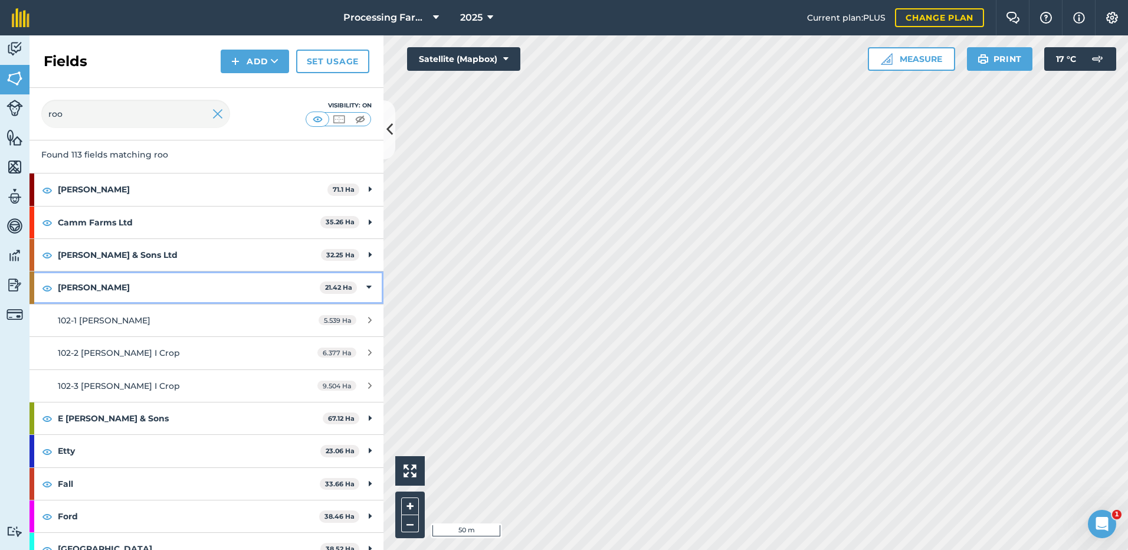
click at [94, 291] on strong "[PERSON_NAME]" at bounding box center [189, 287] width 262 height 32
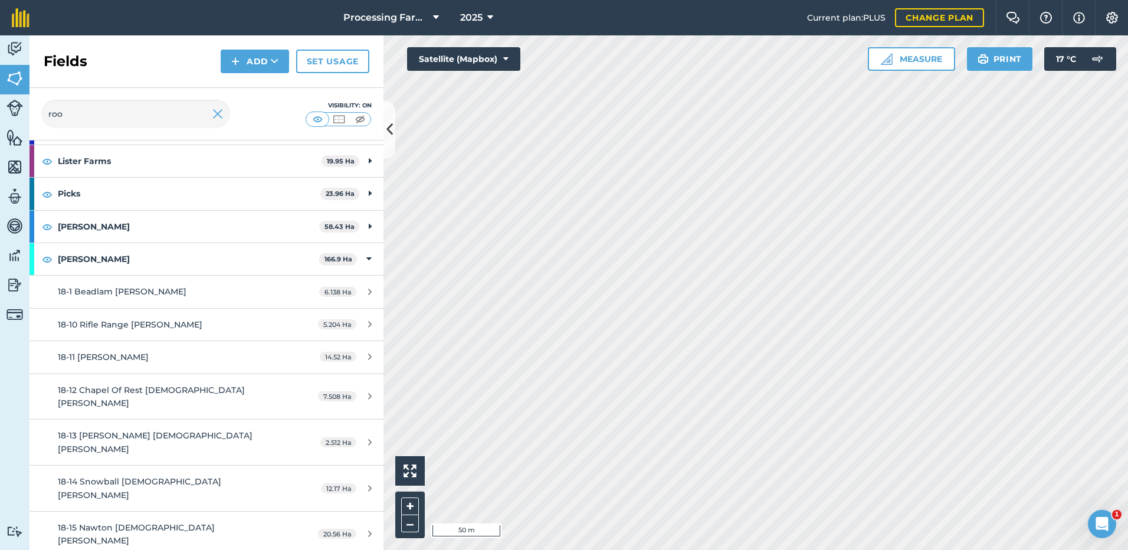
scroll to position [590, 0]
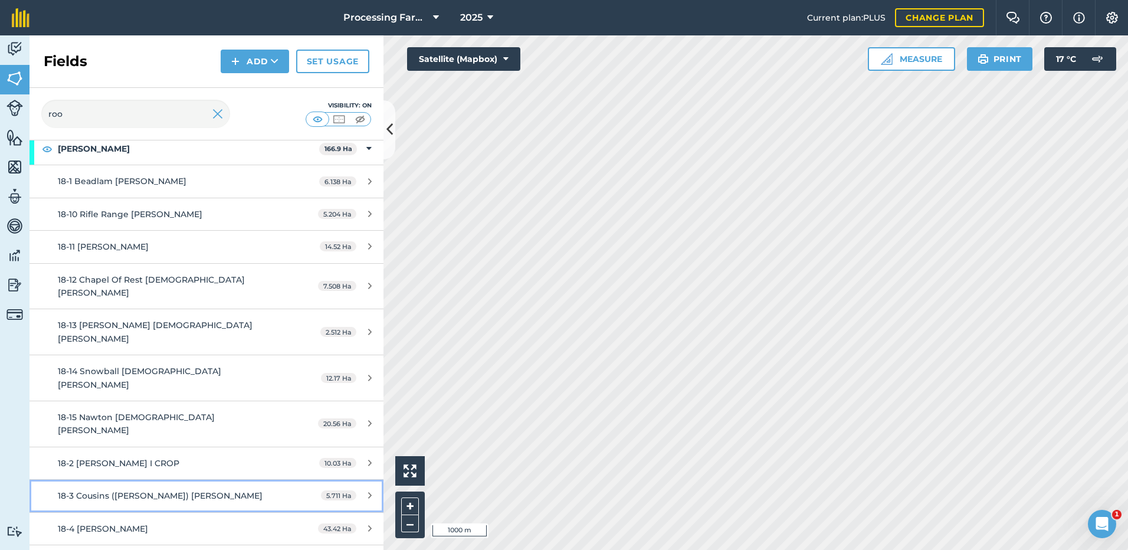
click at [95, 490] on span "18-3 Cousins ([PERSON_NAME]) [PERSON_NAME]" at bounding box center [160, 495] width 205 height 11
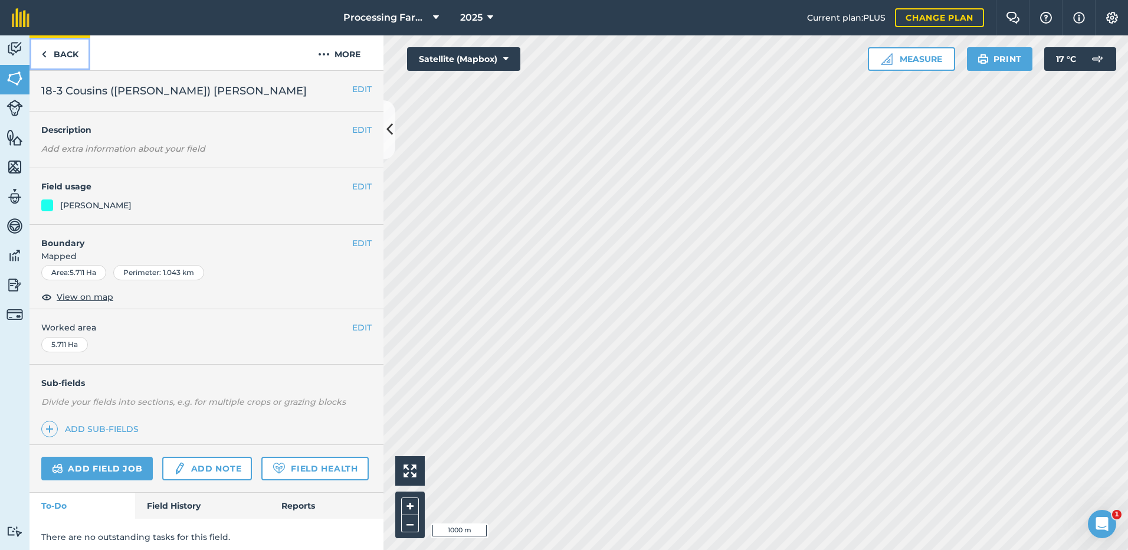
click at [46, 55] on img at bounding box center [43, 54] width 5 height 14
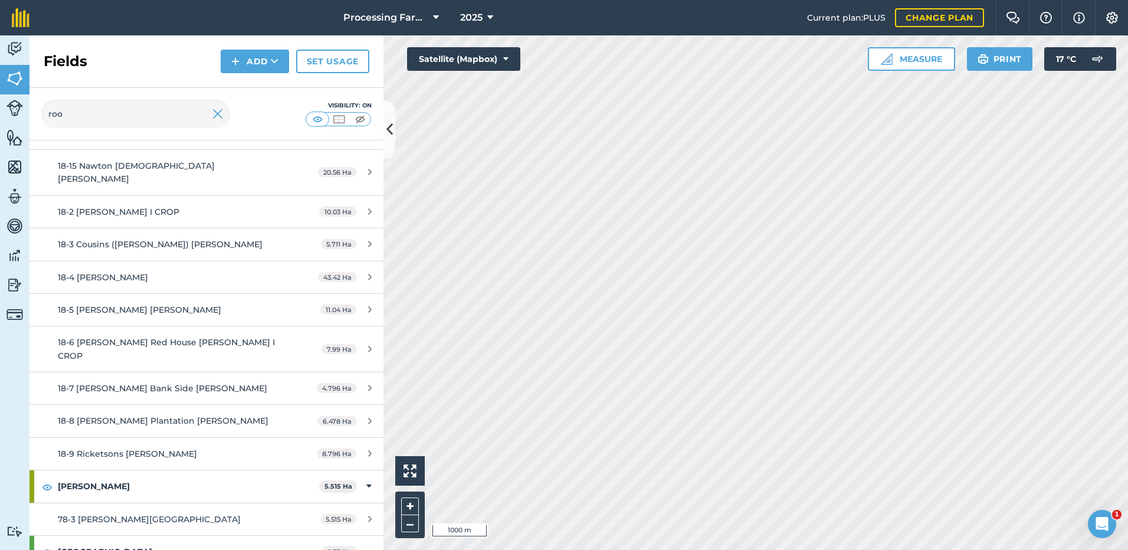
scroll to position [885, 0]
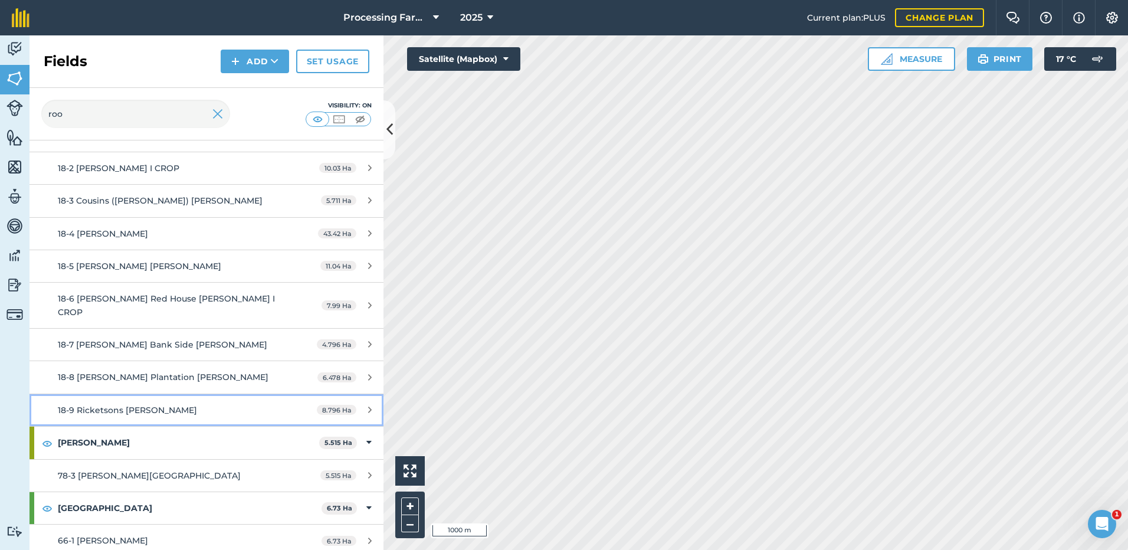
click at [106, 405] on span "18-9 Ricketsons [PERSON_NAME]" at bounding box center [127, 410] width 139 height 11
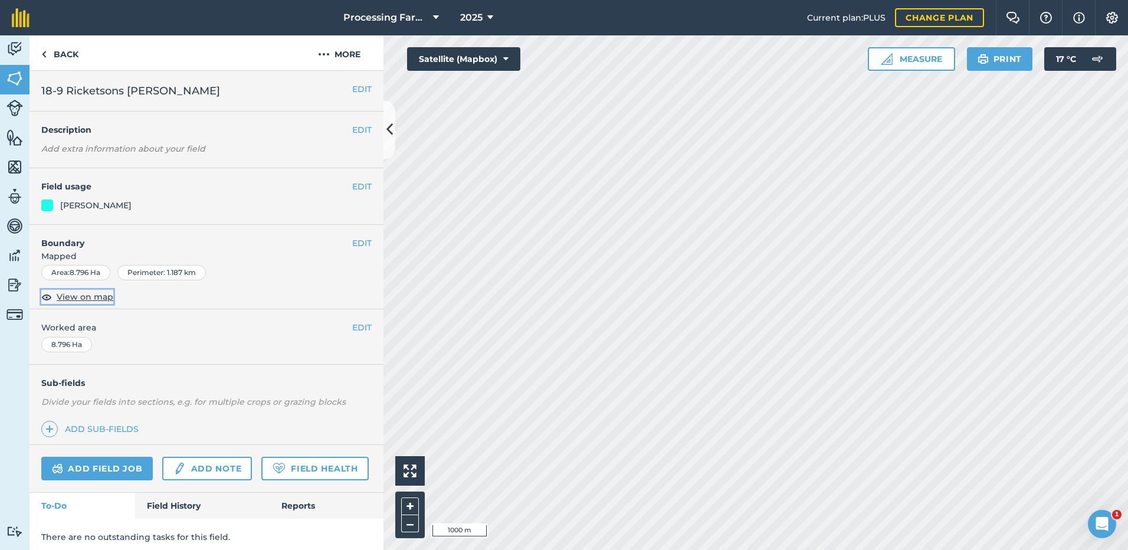
click at [80, 294] on span "View on map" at bounding box center [85, 296] width 57 height 13
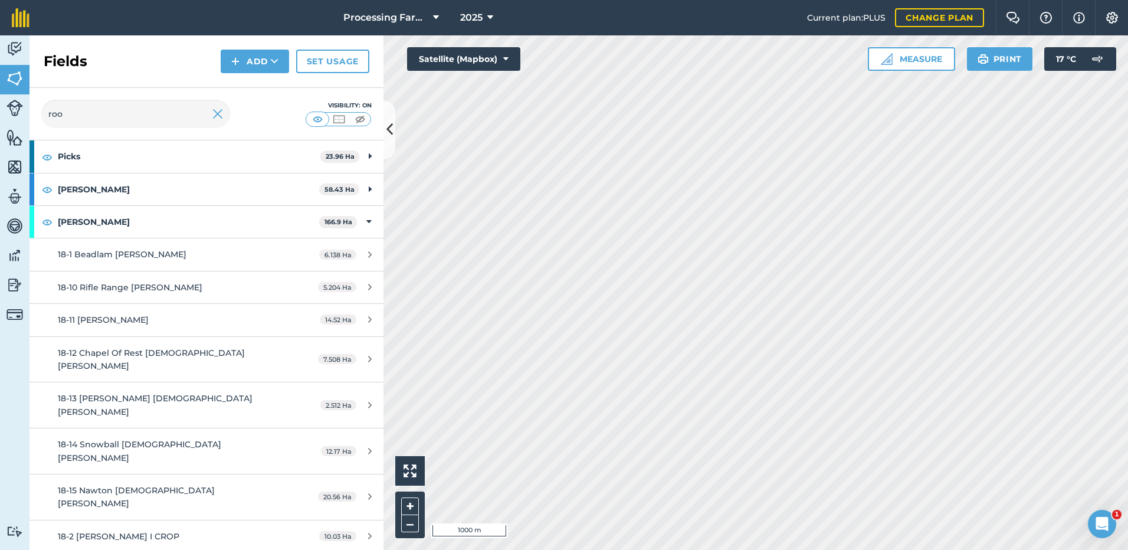
scroll to position [413, 0]
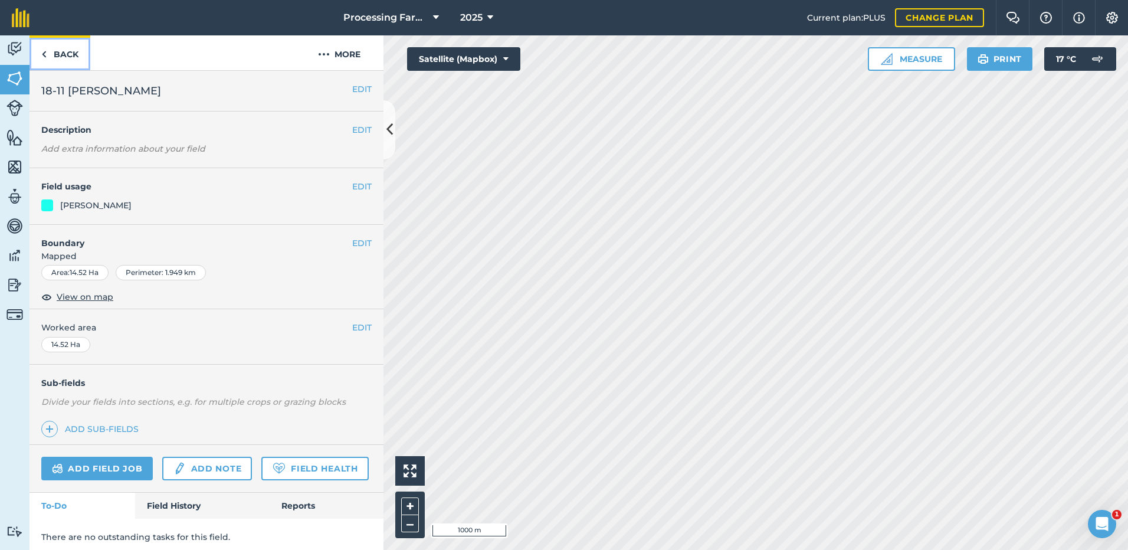
click at [42, 48] on img at bounding box center [43, 54] width 5 height 14
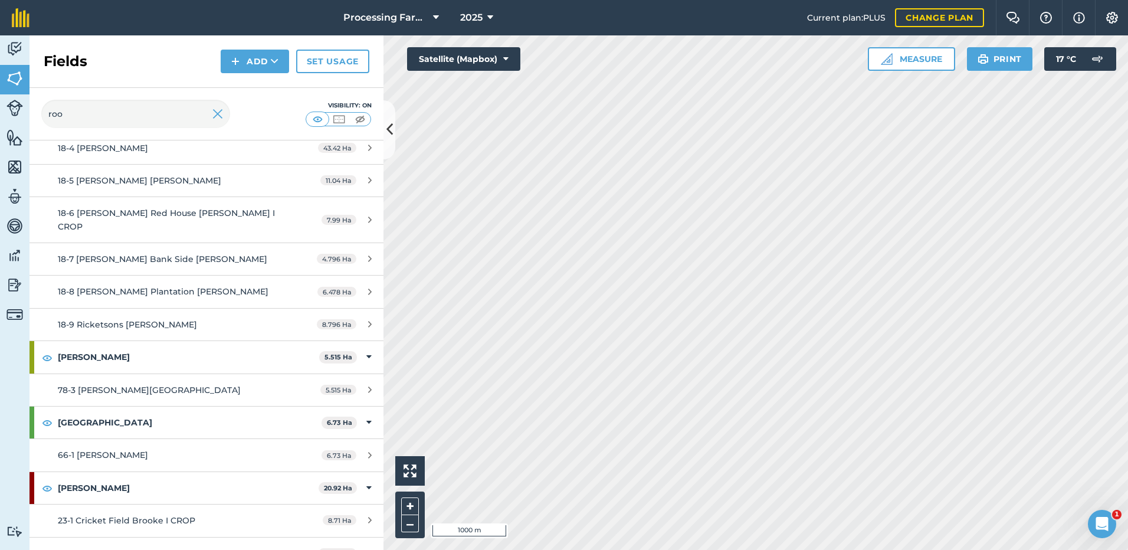
scroll to position [1003, 0]
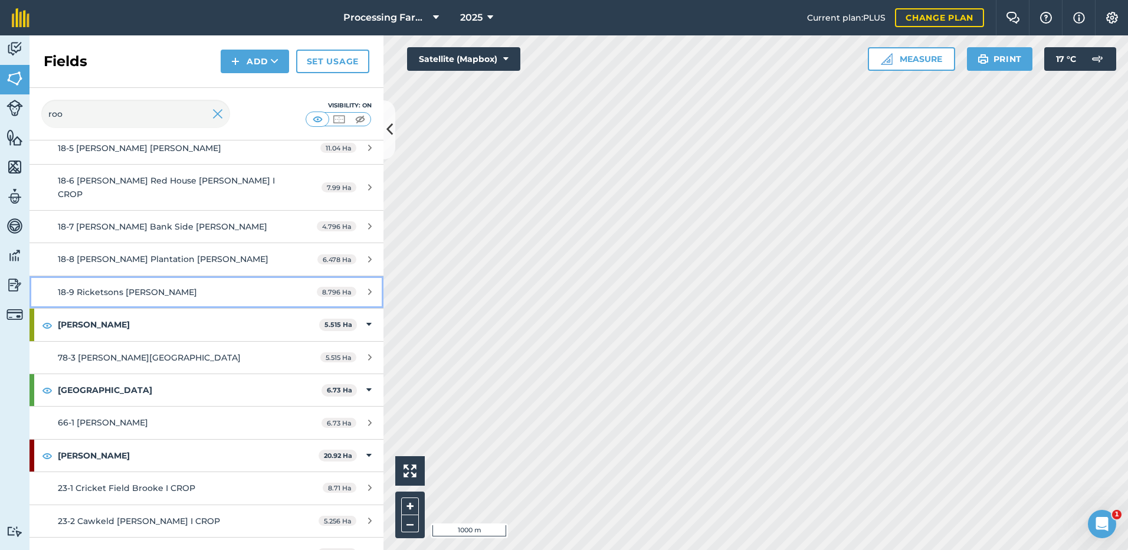
click at [96, 287] on span "18-9 Ricketsons [PERSON_NAME]" at bounding box center [127, 292] width 139 height 11
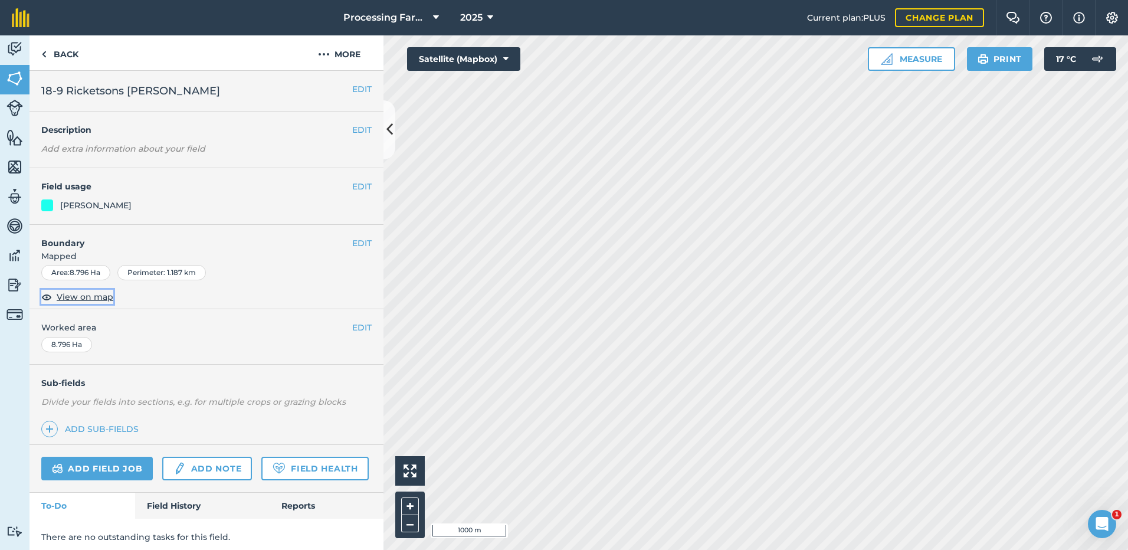
click at [74, 298] on span "View on map" at bounding box center [85, 296] width 57 height 13
click at [44, 54] on img at bounding box center [43, 54] width 5 height 14
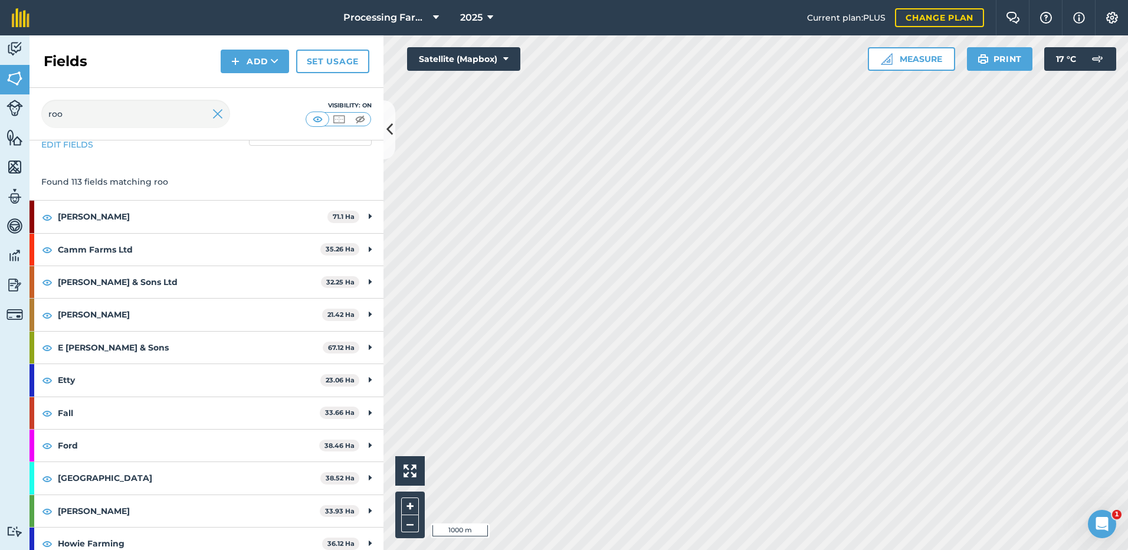
scroll to position [59, 0]
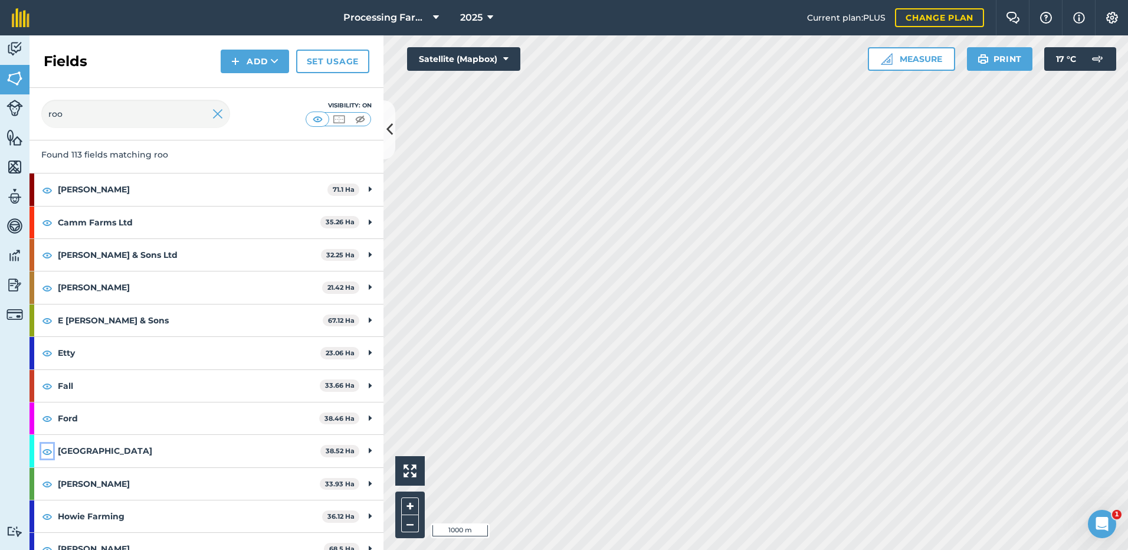
click at [45, 454] on img at bounding box center [47, 451] width 11 height 14
click at [359, 452] on div "[PERSON_NAME] 38.52 Ha" at bounding box center [206, 451] width 354 height 32
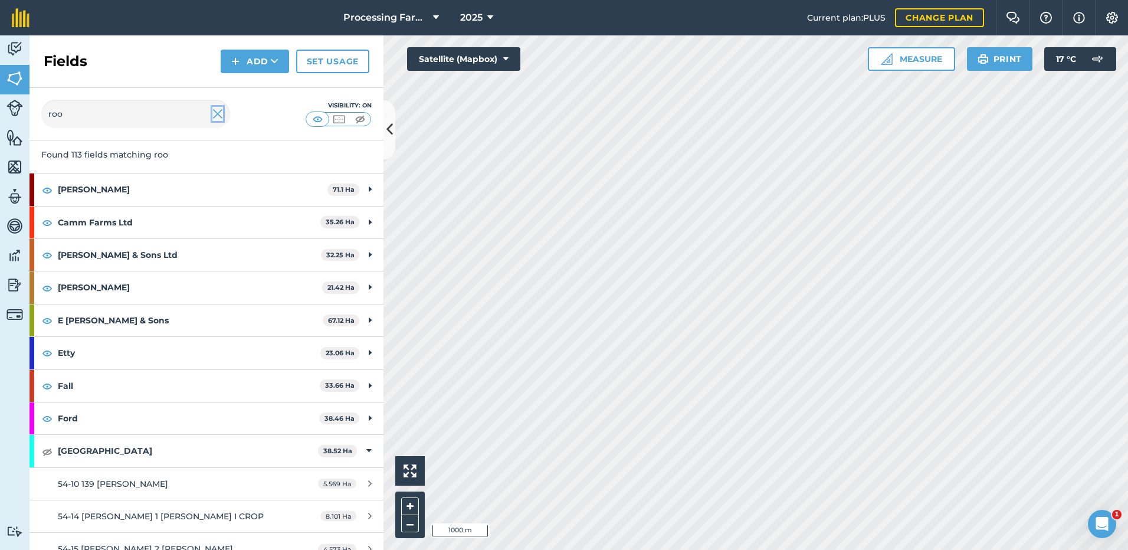
drag, startPoint x: 218, startPoint y: 116, endPoint x: 213, endPoint y: 122, distance: 7.9
click at [218, 116] on img at bounding box center [217, 114] width 11 height 14
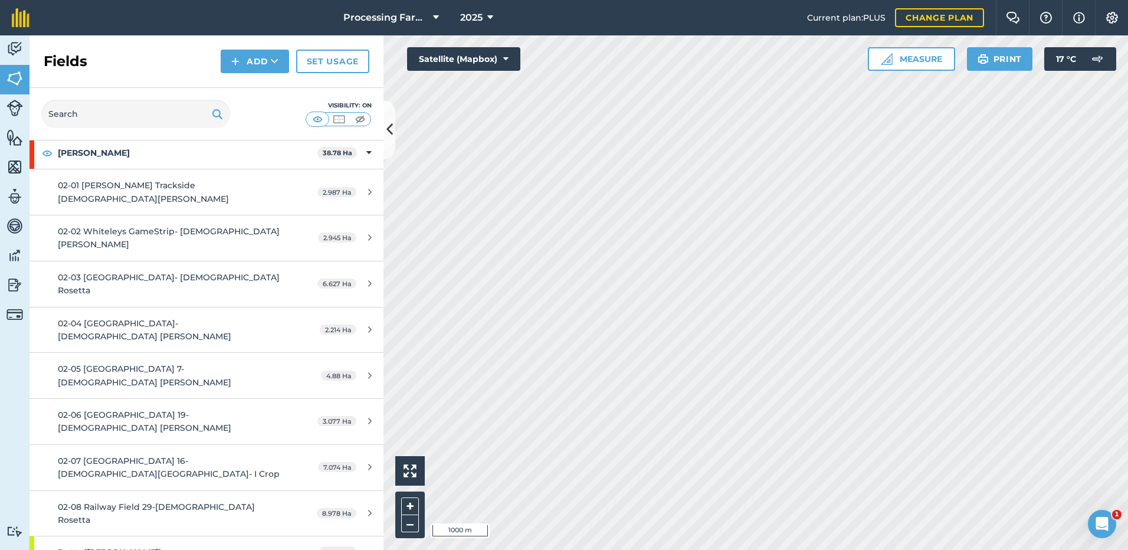
scroll to position [480, 0]
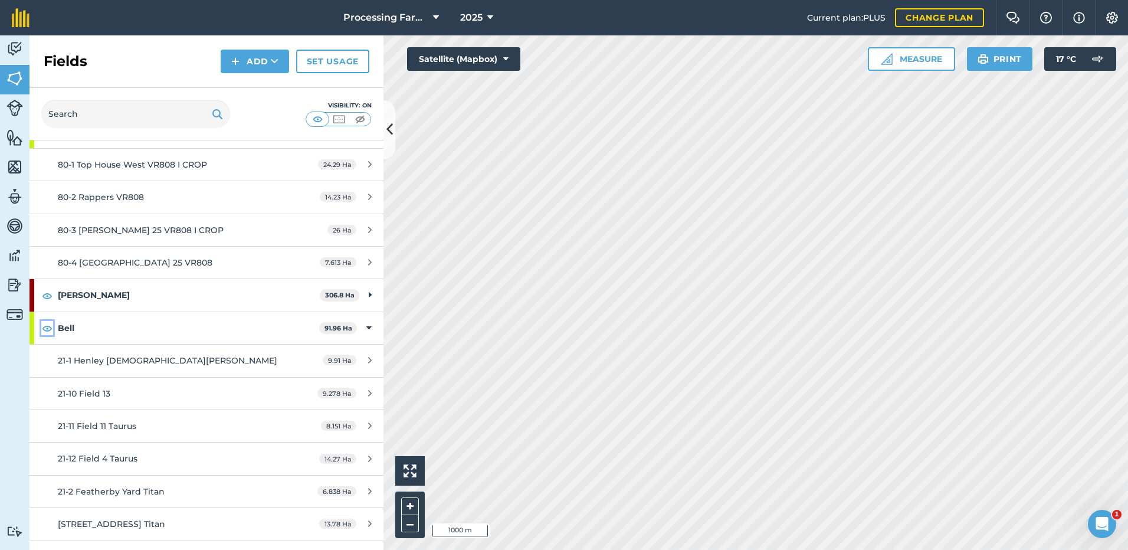
click at [47, 321] on img at bounding box center [47, 328] width 11 height 14
click at [48, 321] on img at bounding box center [47, 328] width 11 height 14
click at [366, 321] on icon at bounding box center [368, 327] width 5 height 13
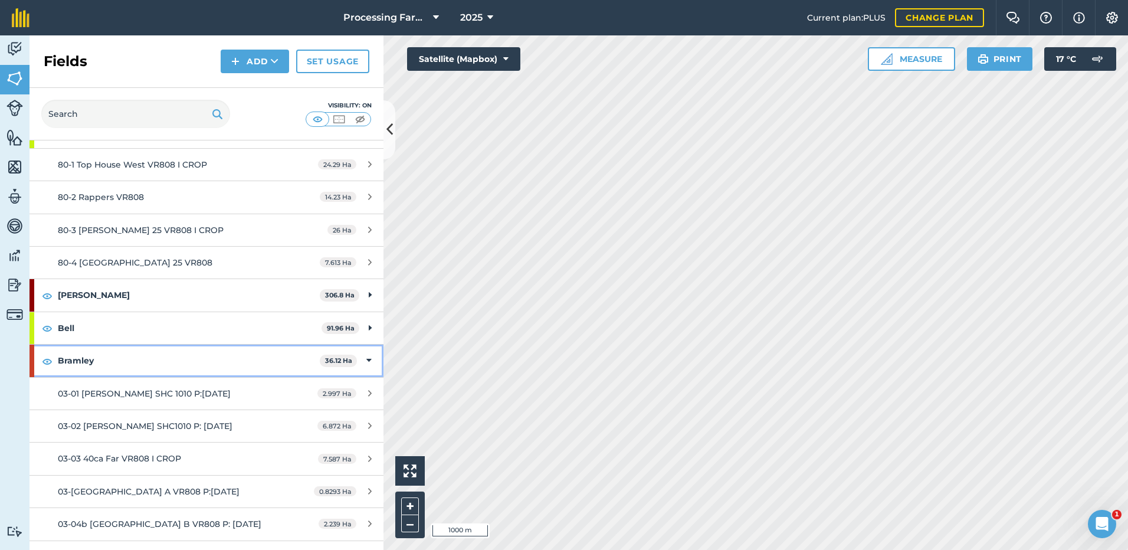
click at [366, 354] on icon at bounding box center [368, 360] width 5 height 13
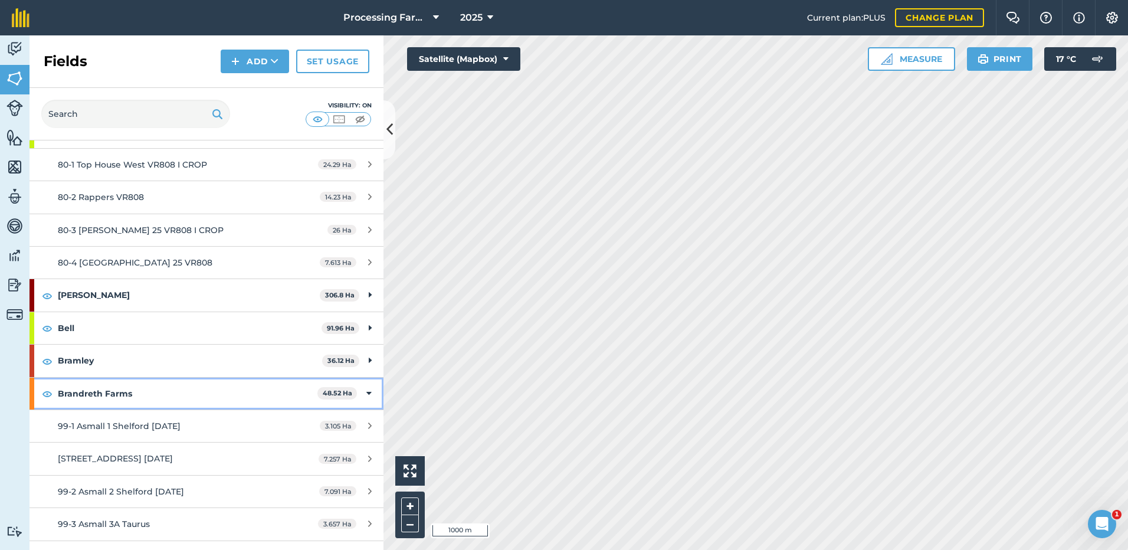
click at [366, 387] on icon at bounding box center [368, 393] width 5 height 13
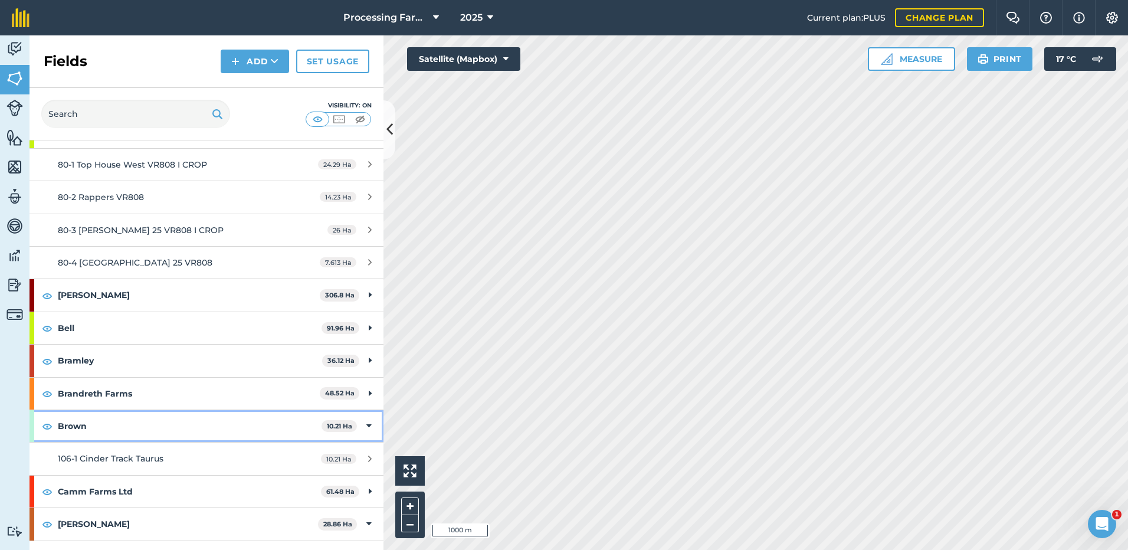
click at [366, 419] on icon at bounding box center [368, 425] width 5 height 13
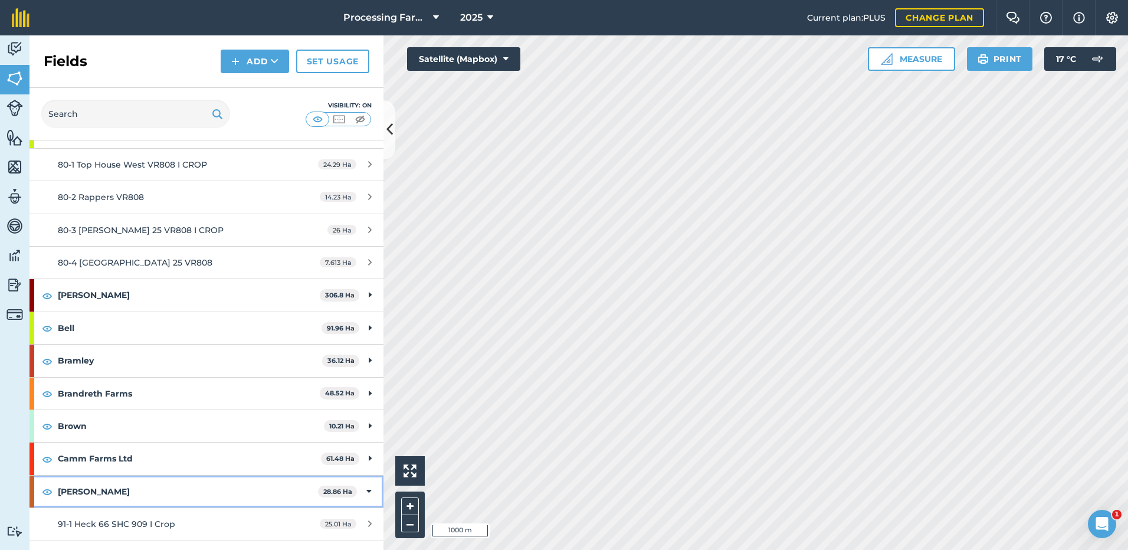
click at [366, 485] on icon at bounding box center [368, 491] width 5 height 13
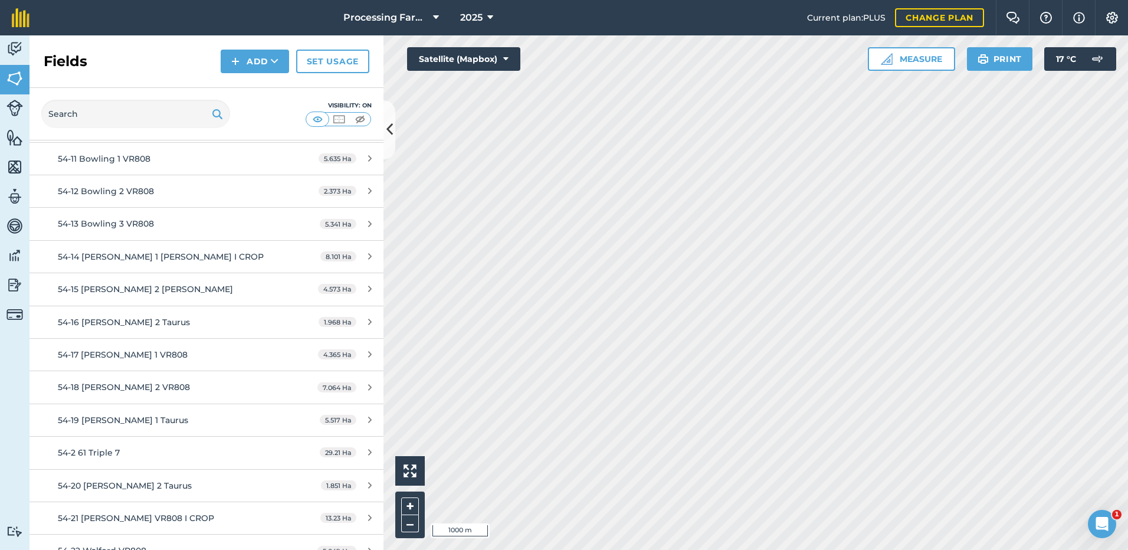
scroll to position [1187, 0]
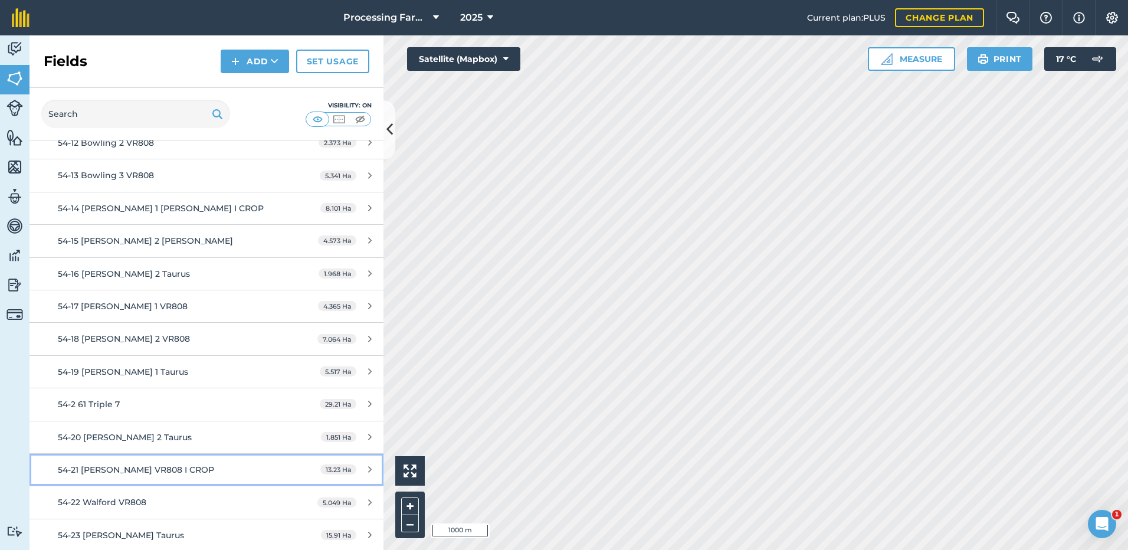
click at [87, 464] on span "54-21 [PERSON_NAME] VR808 I CROP" at bounding box center [136, 469] width 156 height 11
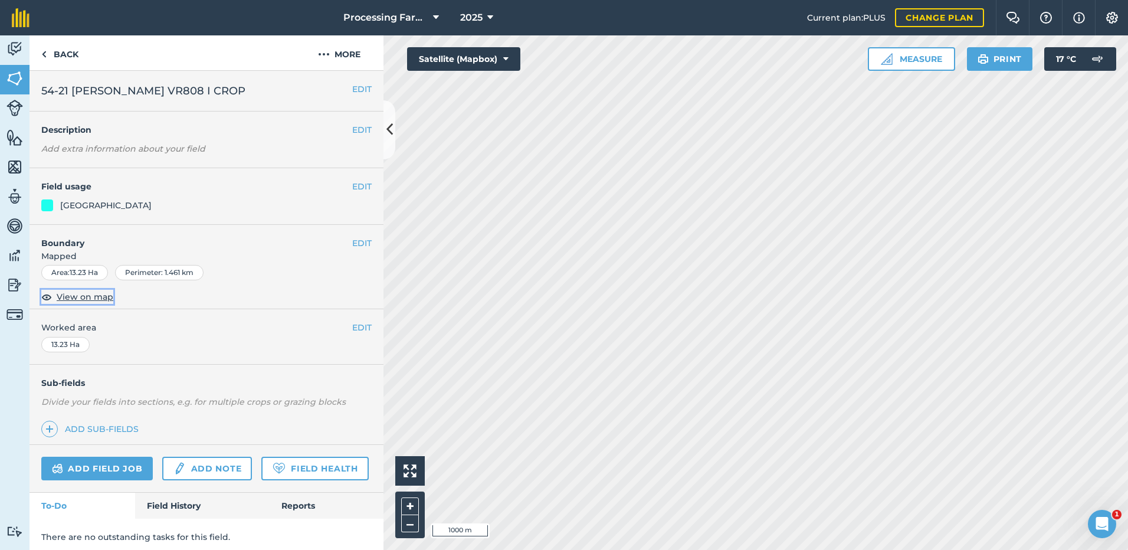
click at [82, 297] on span "View on map" at bounding box center [85, 296] width 57 height 13
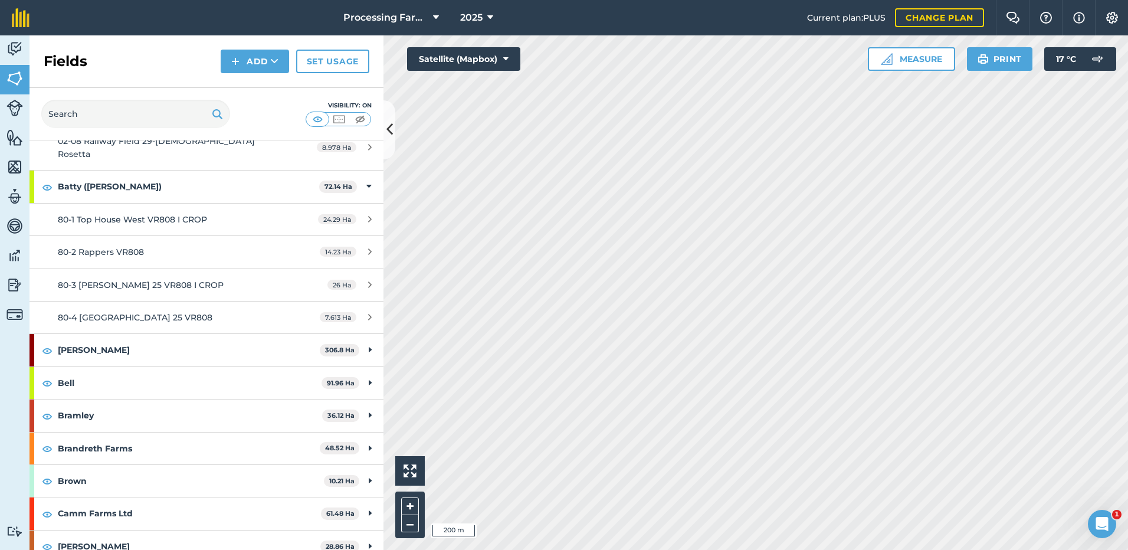
scroll to position [236, 0]
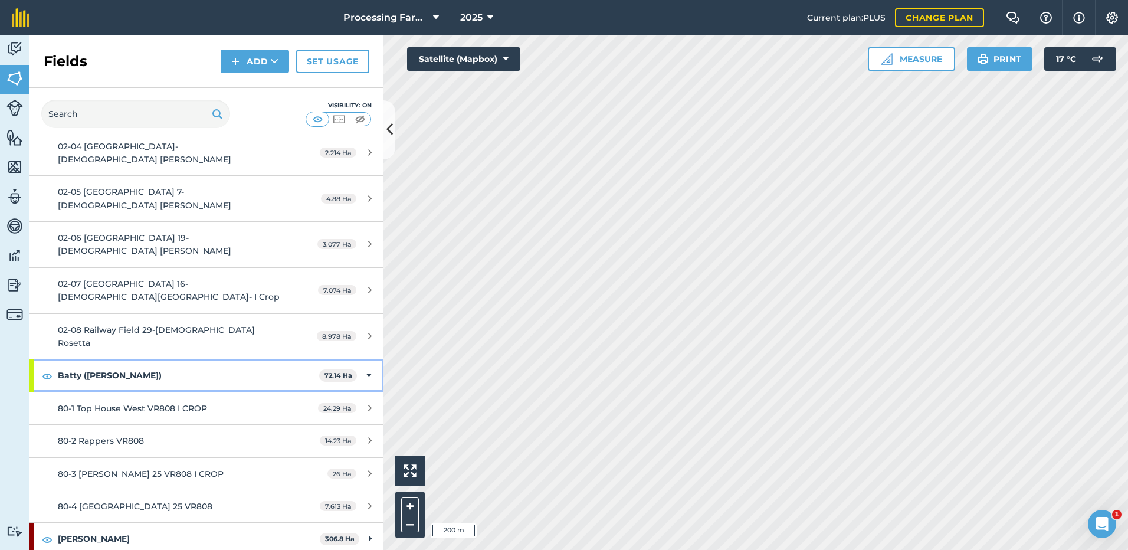
click at [366, 369] on icon at bounding box center [368, 375] width 5 height 13
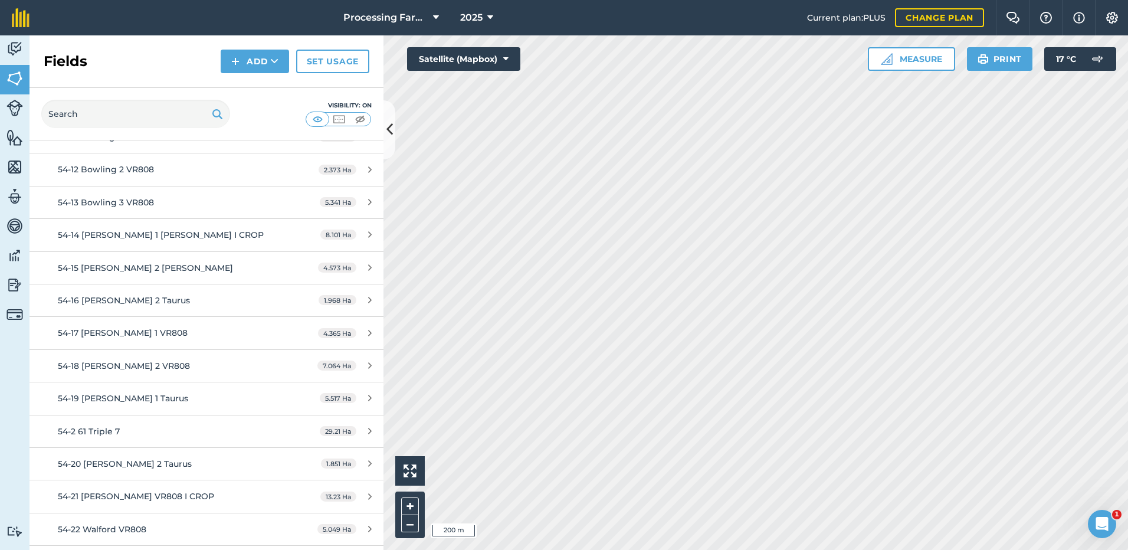
scroll to position [1121, 0]
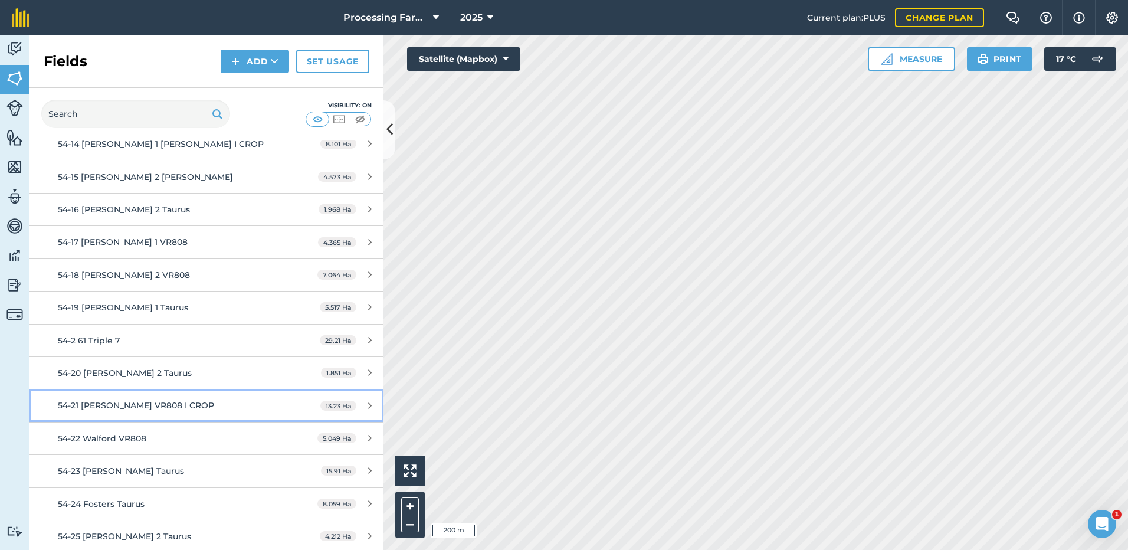
click at [93, 400] on span "54-21 [PERSON_NAME] VR808 I CROP" at bounding box center [136, 405] width 156 height 11
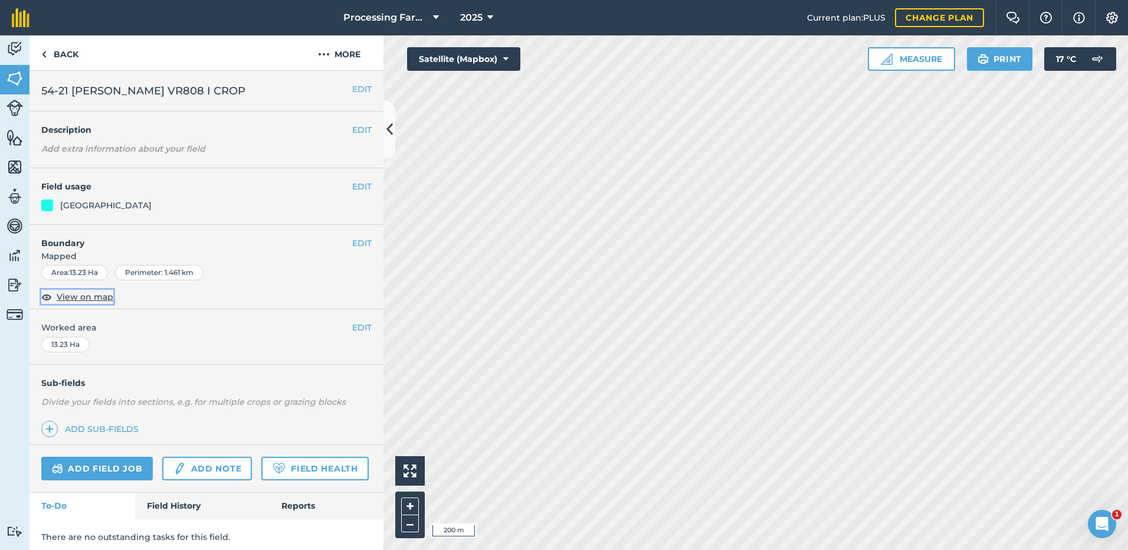
click at [86, 297] on span "View on map" at bounding box center [85, 296] width 57 height 13
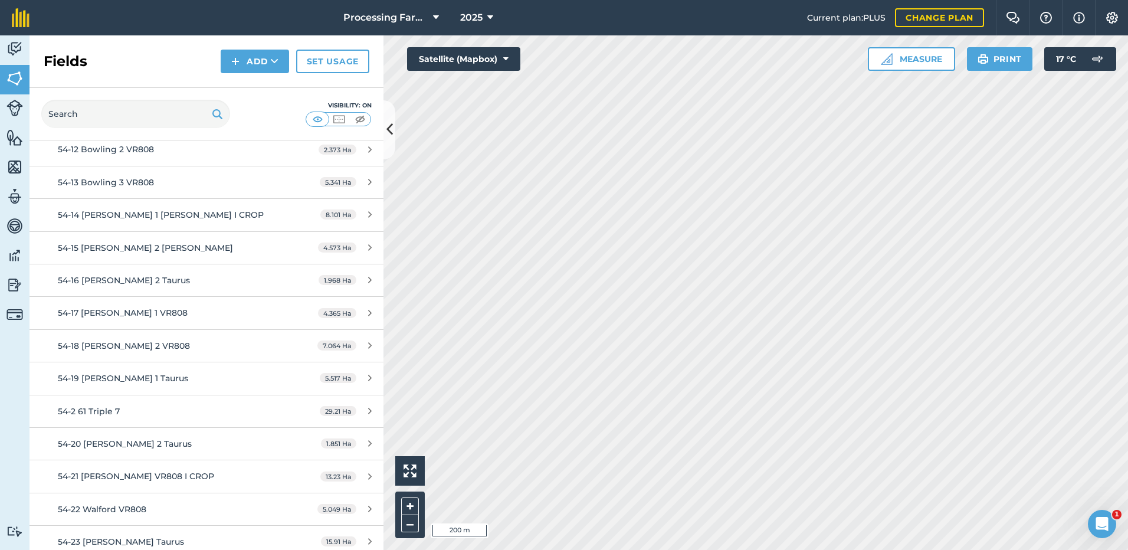
scroll to position [1121, 0]
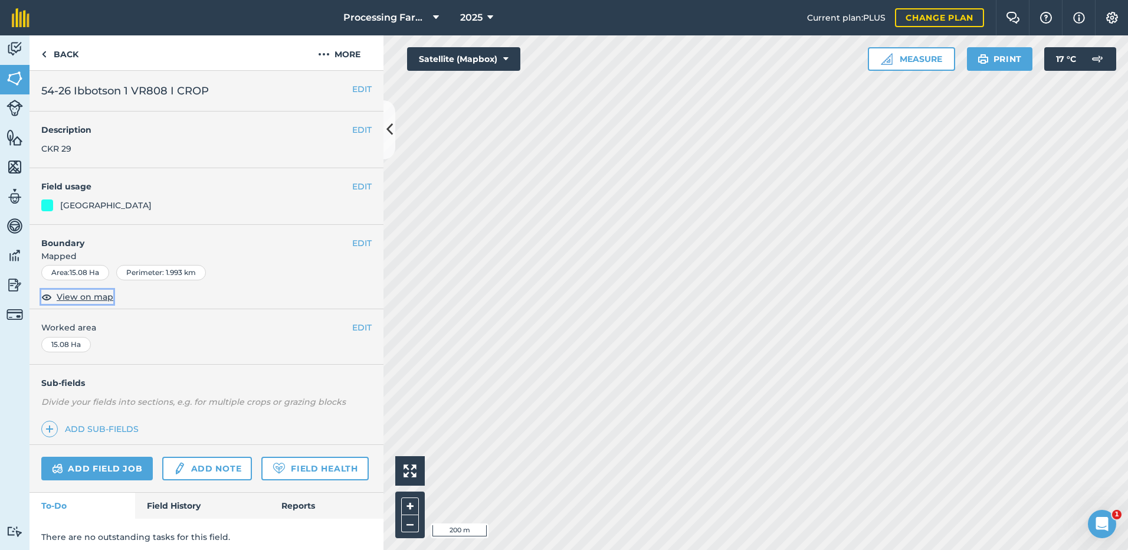
click at [75, 294] on span "View on map" at bounding box center [85, 296] width 57 height 13
click at [71, 293] on span "View on map" at bounding box center [85, 296] width 57 height 13
click at [74, 297] on span "View on map" at bounding box center [85, 296] width 57 height 13
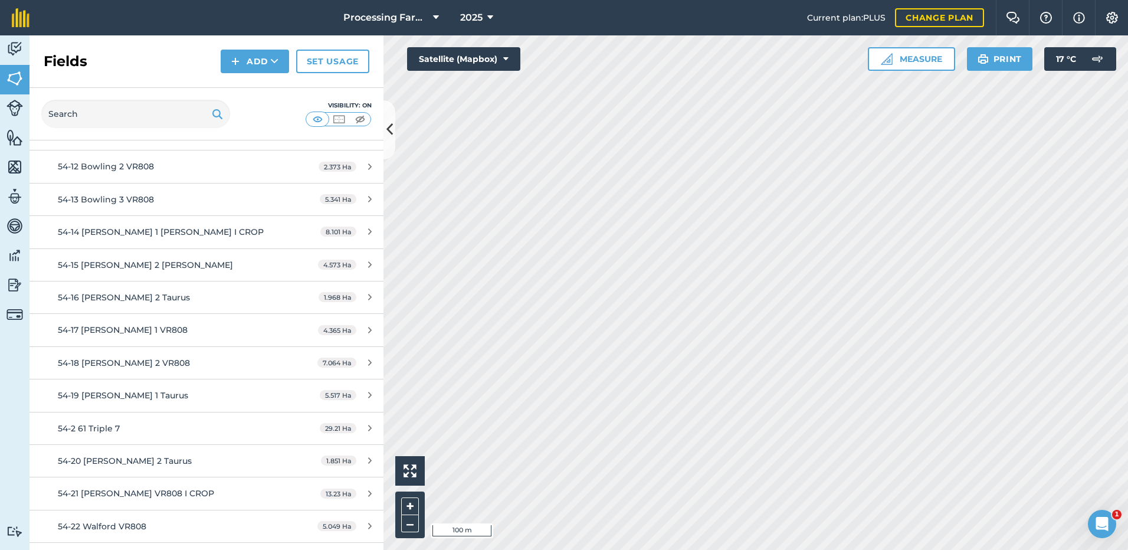
scroll to position [1062, 0]
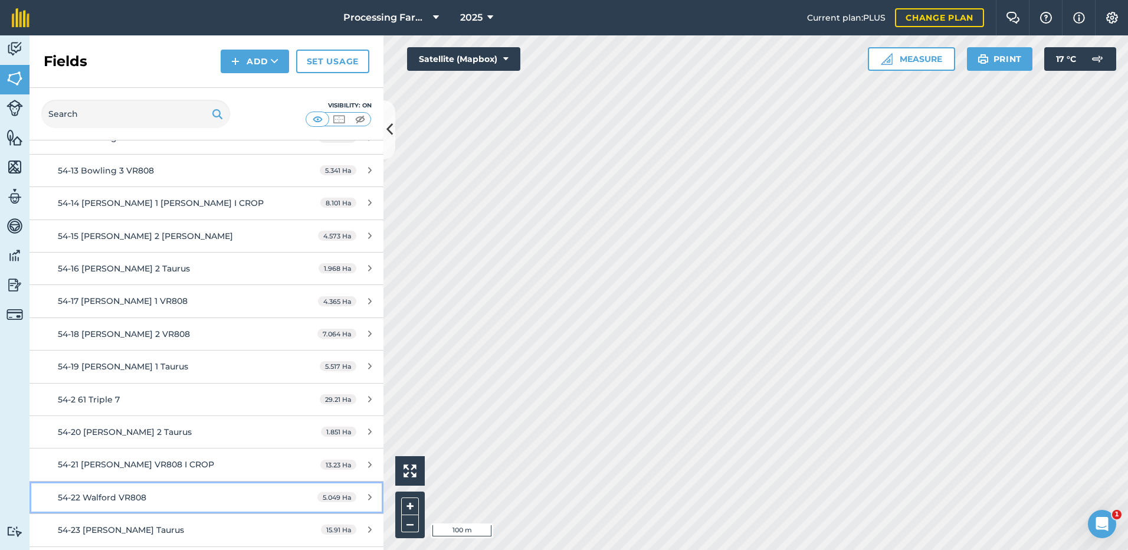
click at [103, 492] on span "54-22 Walford VR808" at bounding box center [102, 497] width 88 height 11
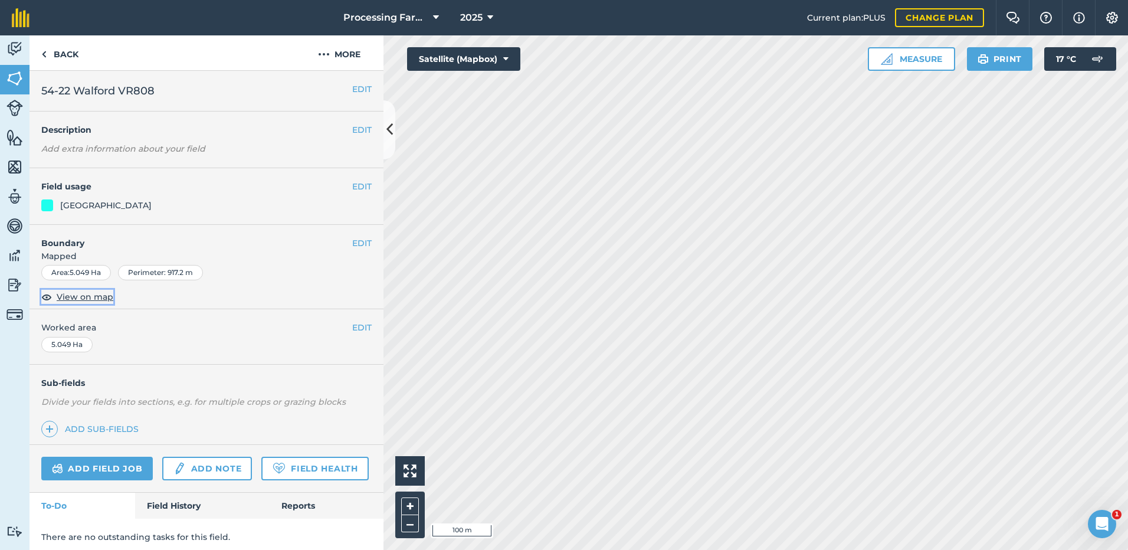
click at [84, 296] on span "View on map" at bounding box center [85, 296] width 57 height 13
